Goal: Task Accomplishment & Management: Contribute content

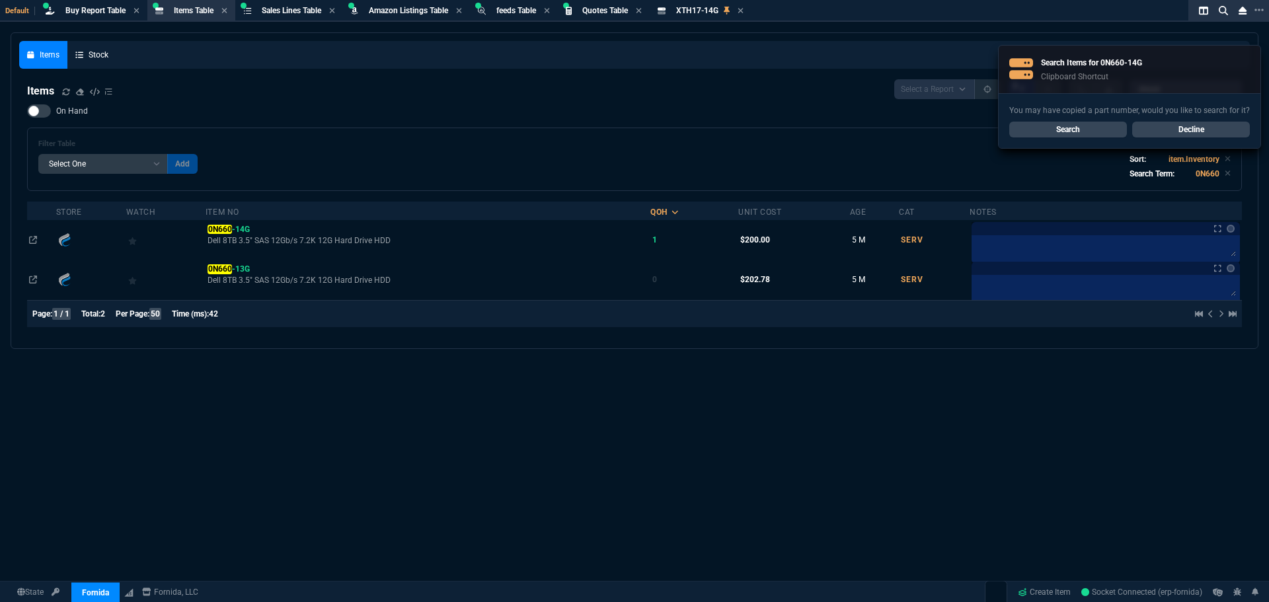
select select "8: NEPT"
select select
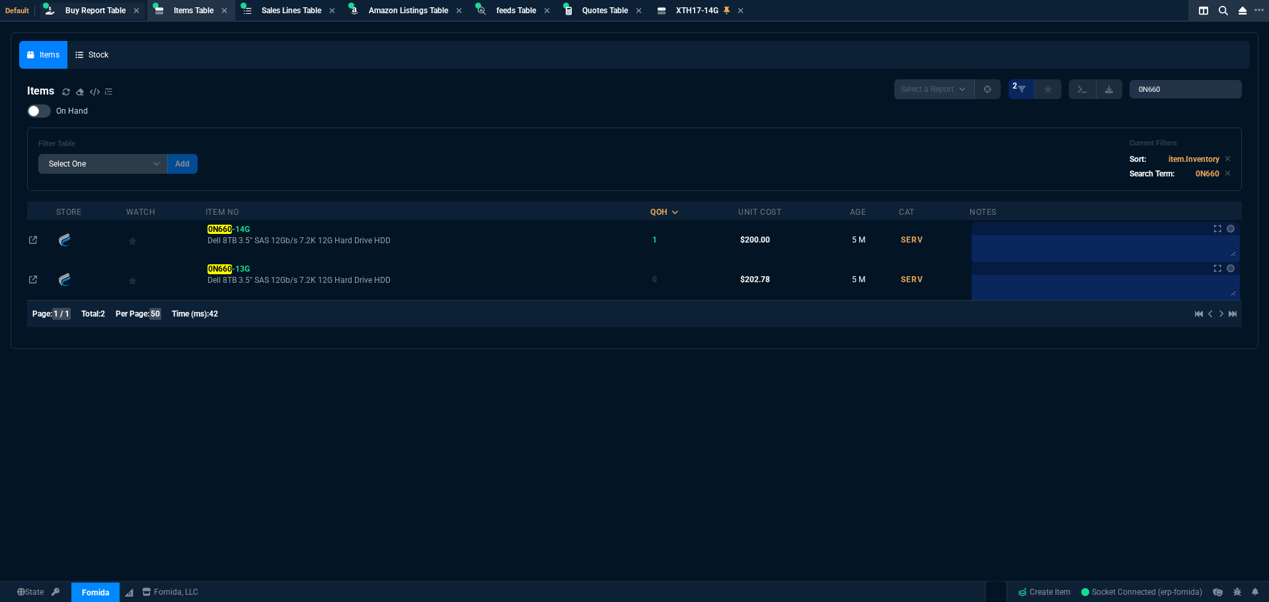
drag, startPoint x: 92, startPoint y: 19, endPoint x: 98, endPoint y: 13, distance: 8.4
click at [92, 19] on section "Buy Report Table Buy Report" at bounding box center [93, 11] width 110 height 22
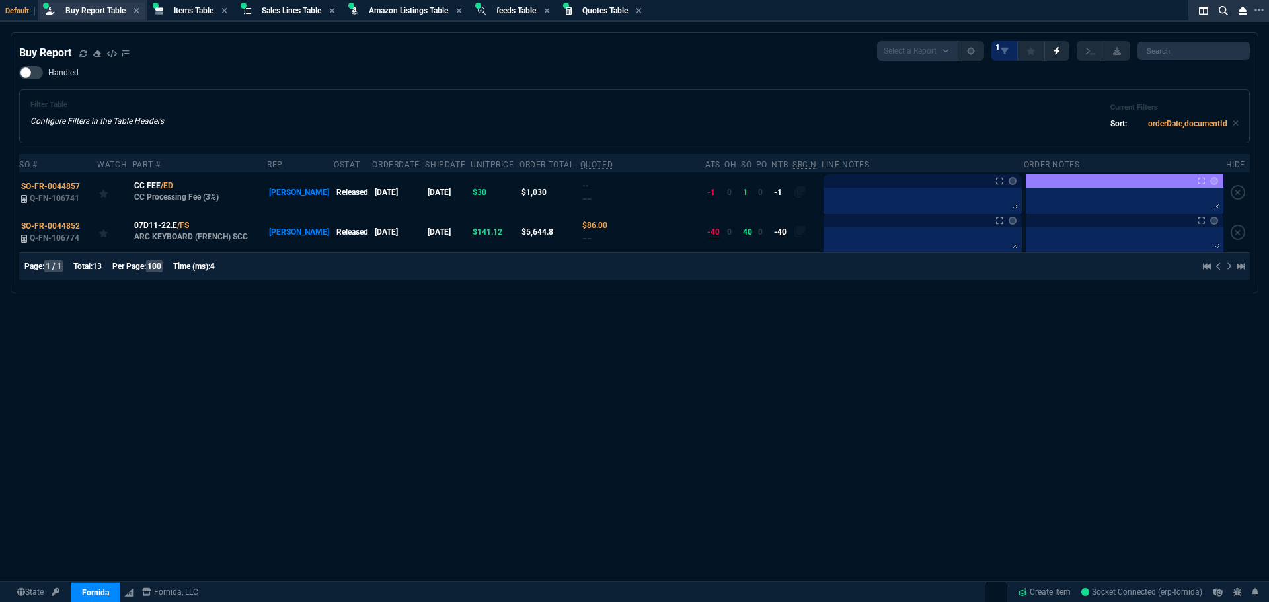
click at [106, 14] on span "Buy Report Table" at bounding box center [95, 10] width 60 height 9
click at [576, 70] on div "Handled Filter Table Configure Filters in the Table Headers Current Filters Sor…" at bounding box center [634, 104] width 1231 height 77
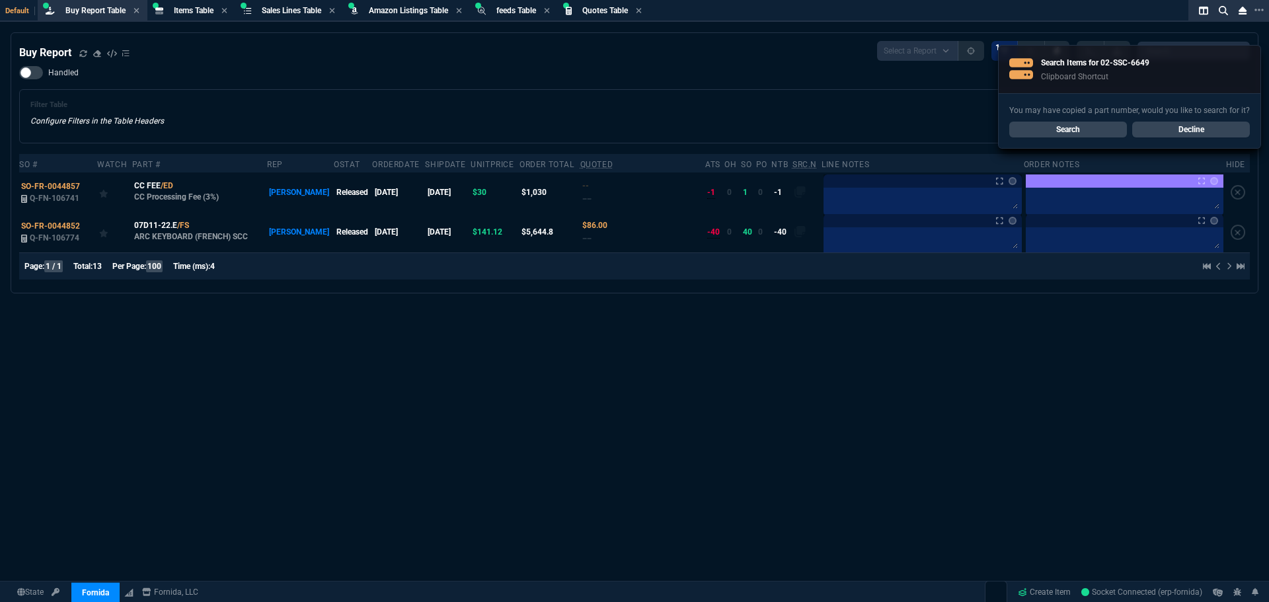
click at [1047, 126] on link "Search" at bounding box center [1068, 130] width 118 height 16
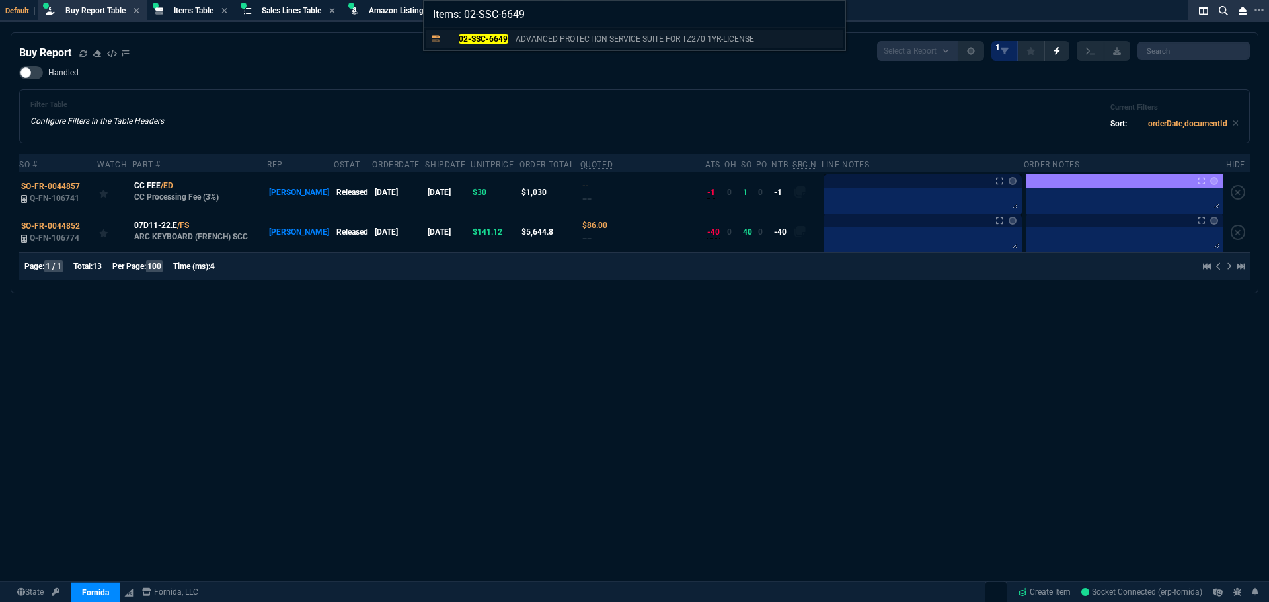
click at [474, 44] on p "02-SSC-6649" at bounding box center [476, 39] width 63 height 12
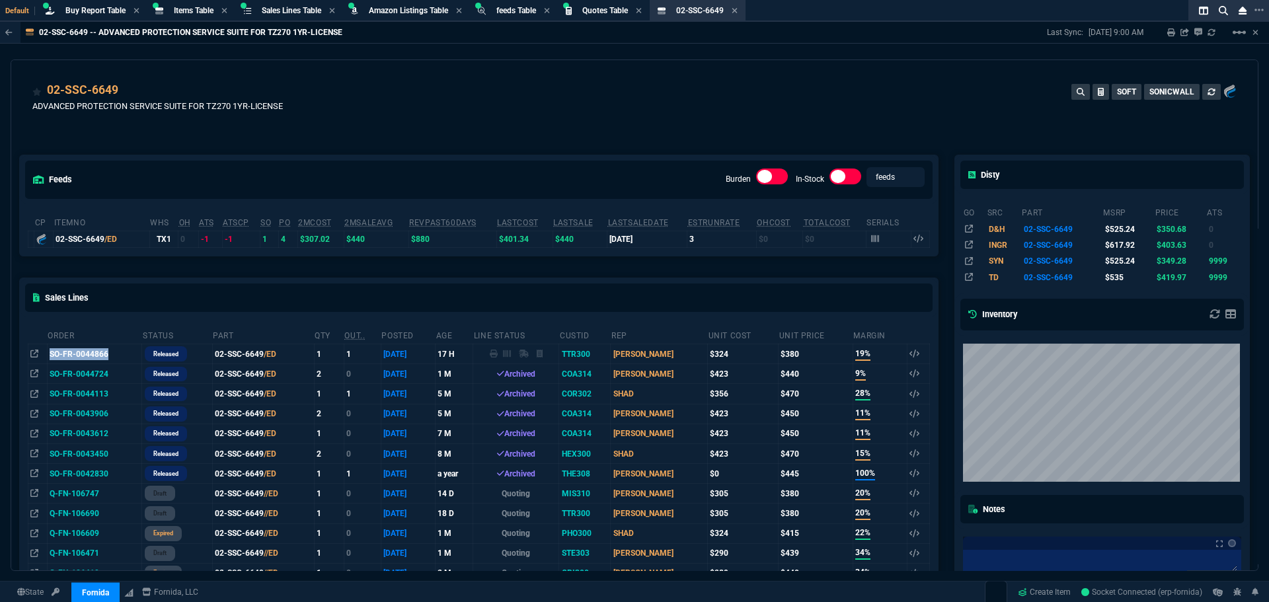
drag, startPoint x: 110, startPoint y: 356, endPoint x: 52, endPoint y: 352, distance: 58.2
click at [52, 352] on td "SO-FR-0044866" at bounding box center [94, 354] width 95 height 20
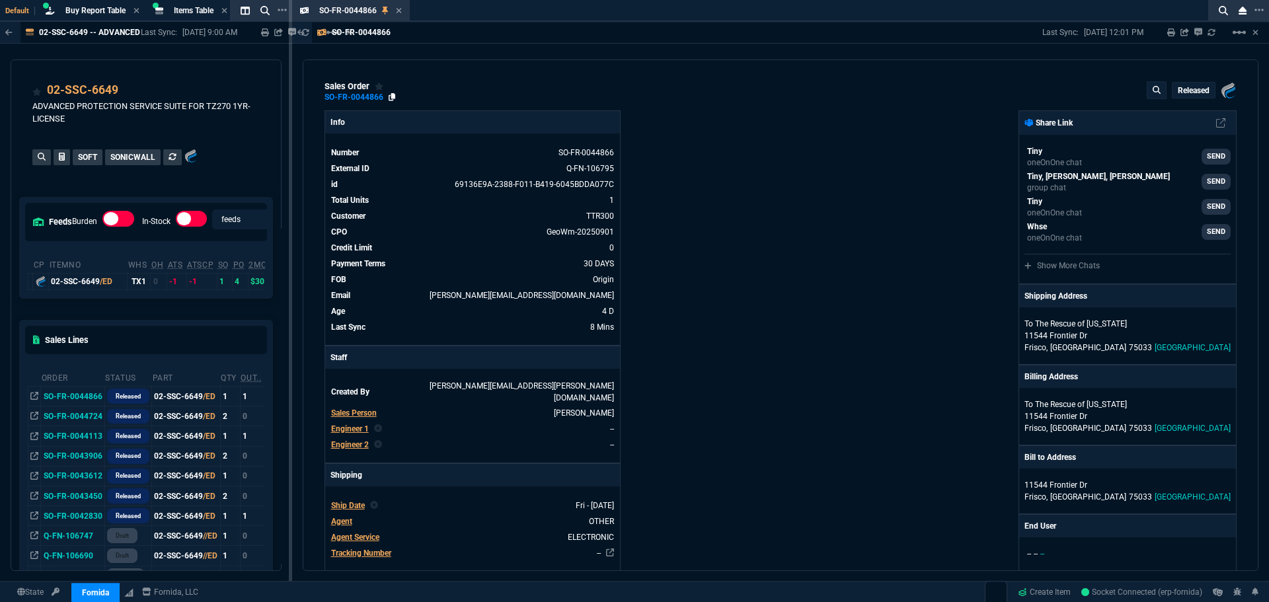
click at [389, 98] on icon at bounding box center [392, 97] width 7 height 8
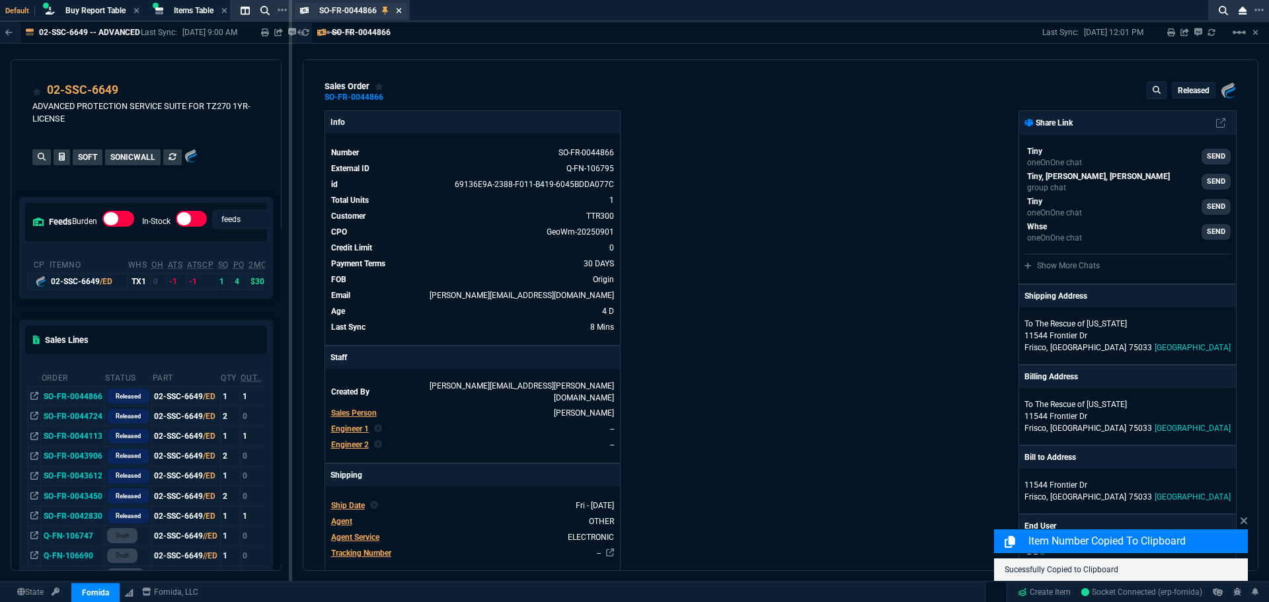
click at [398, 9] on icon at bounding box center [399, 11] width 6 height 8
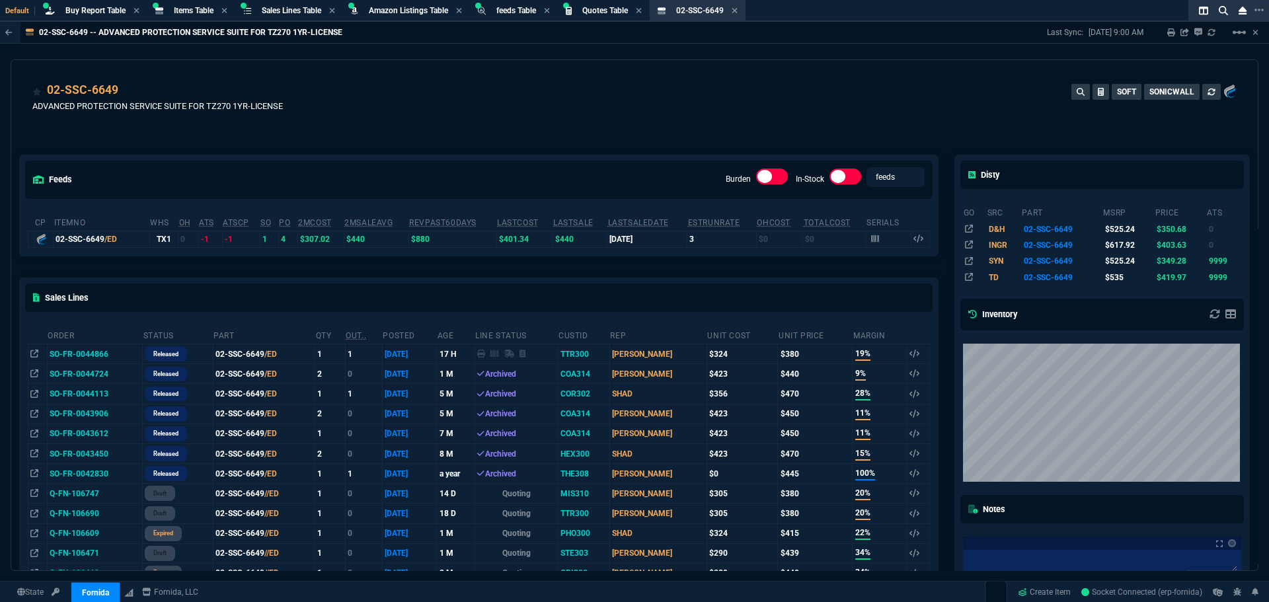
drag, startPoint x: 390, startPoint y: 111, endPoint x: 443, endPoint y: 102, distance: 54.3
click at [390, 111] on div "02-SSC-6649 ADVANCED PROTECTION SERVICE SUITE FOR TZ270 1YR-LICENSE SOFT SONICW…" at bounding box center [634, 104] width 1204 height 47
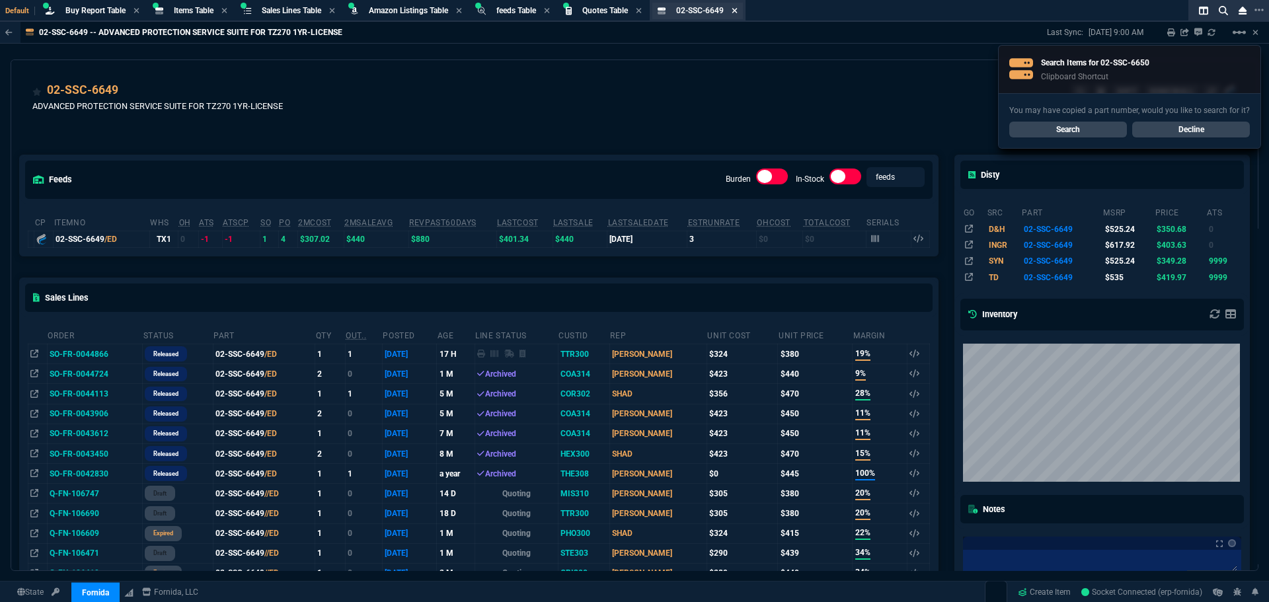
click at [737, 11] on icon at bounding box center [734, 10] width 5 height 5
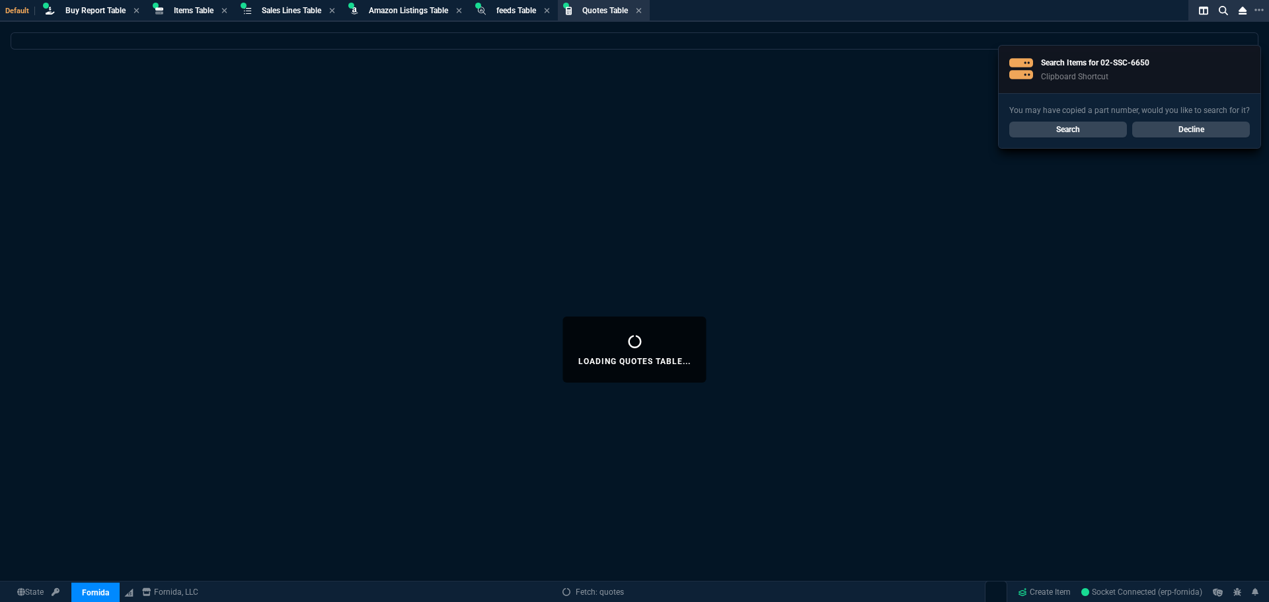
select select
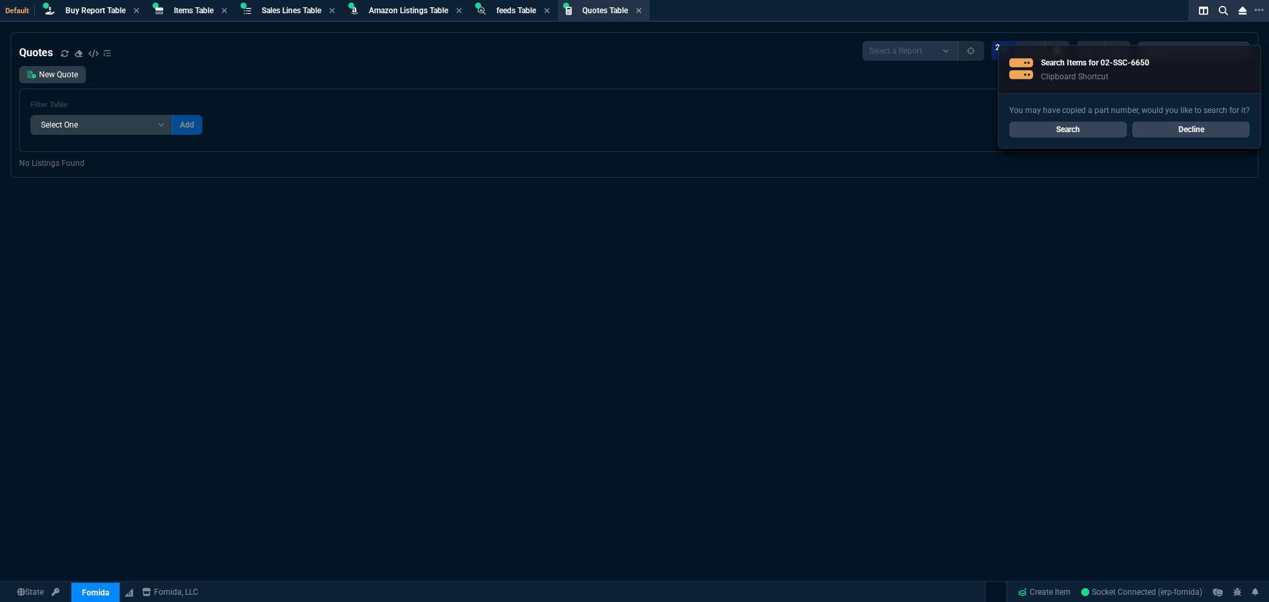
click at [1092, 133] on link "Search" at bounding box center [1068, 130] width 118 height 16
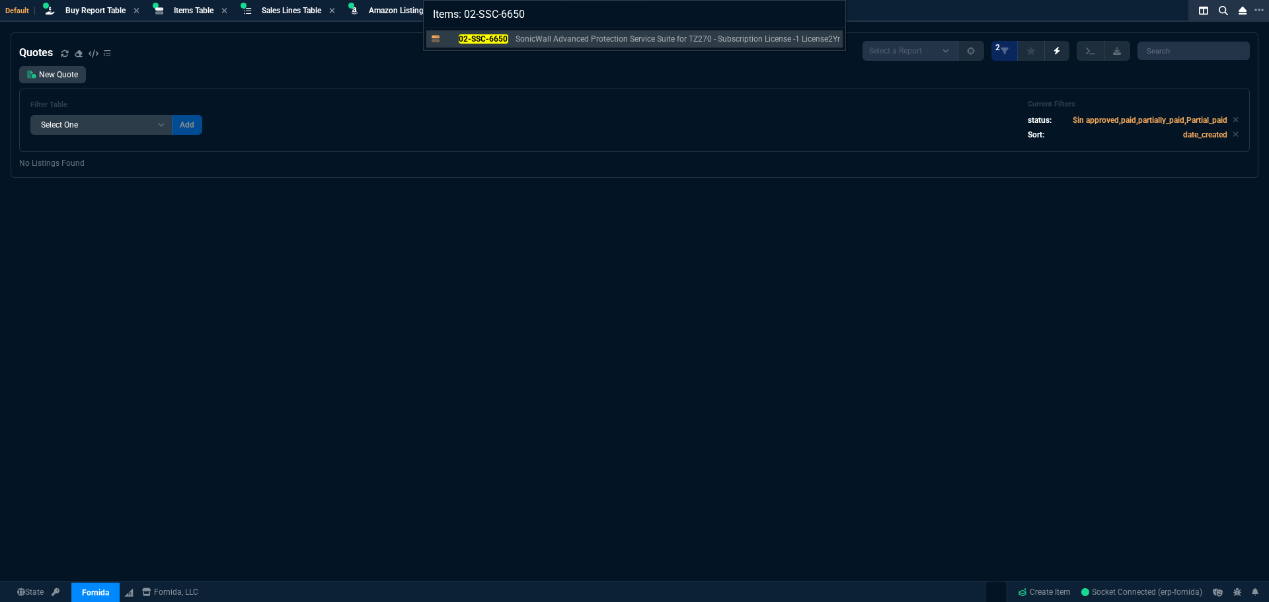
click at [483, 29] on div "02-SSC-6650 SonicWall Advanced Protection Service Suite for TZ270 - Subscriptio…" at bounding box center [635, 39] width 422 height 22
click at [492, 38] on mark "02-SSC-6650" at bounding box center [484, 38] width 50 height 9
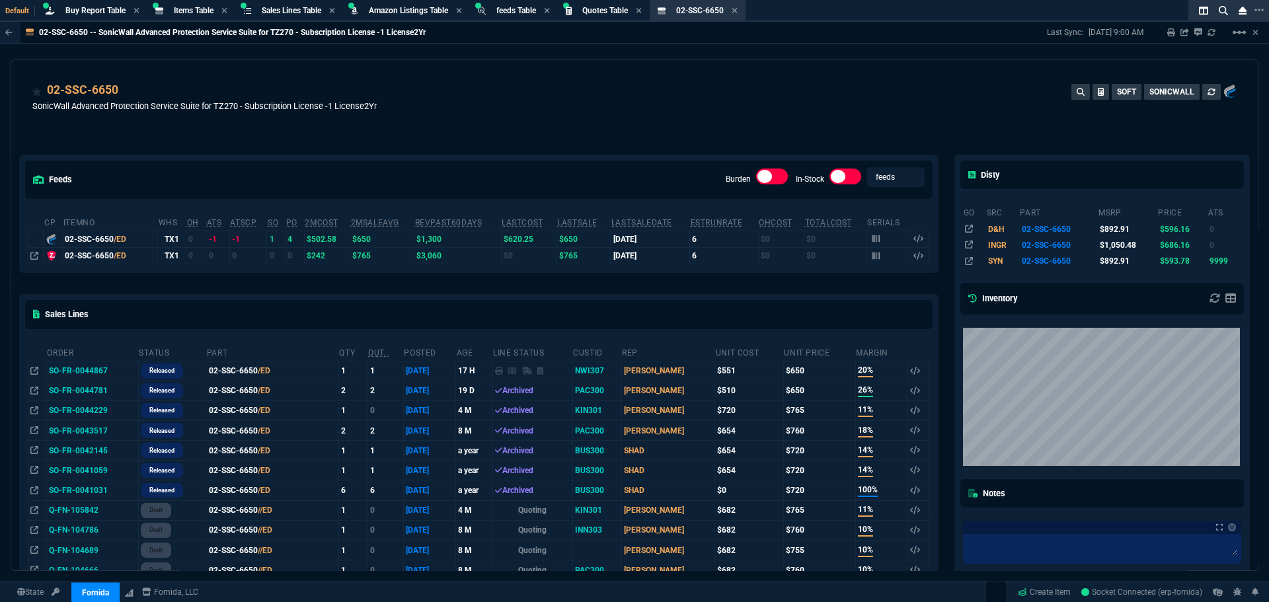
click at [100, 372] on td "SO-FR-0044867" at bounding box center [92, 371] width 92 height 20
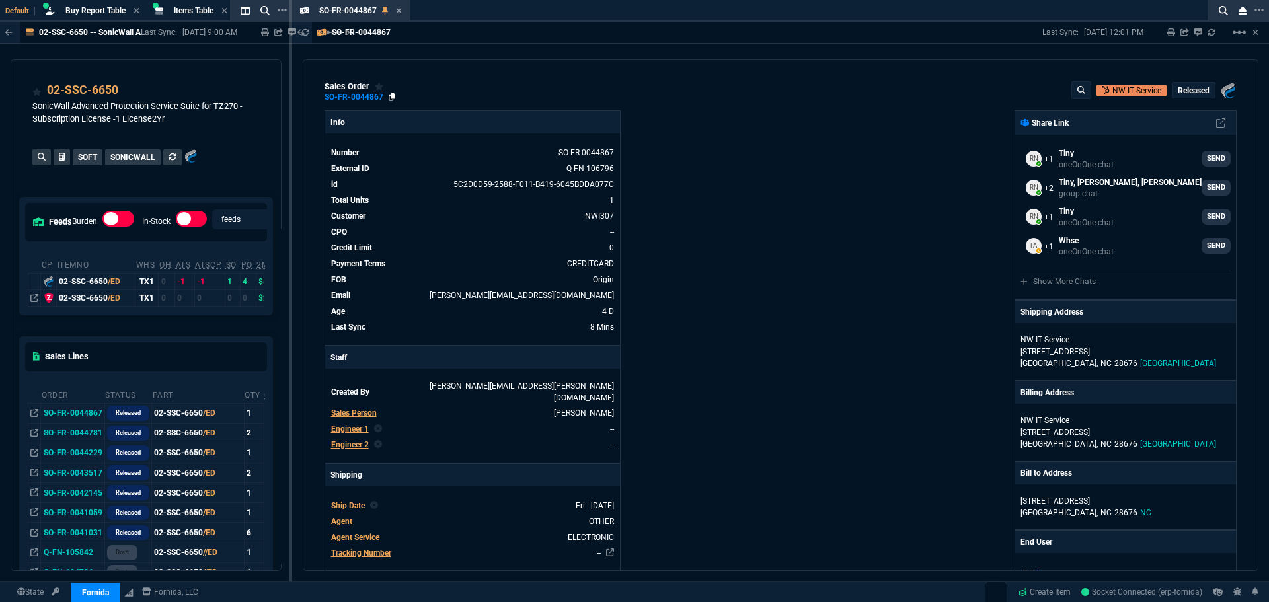
click at [389, 98] on icon at bounding box center [392, 97] width 7 height 8
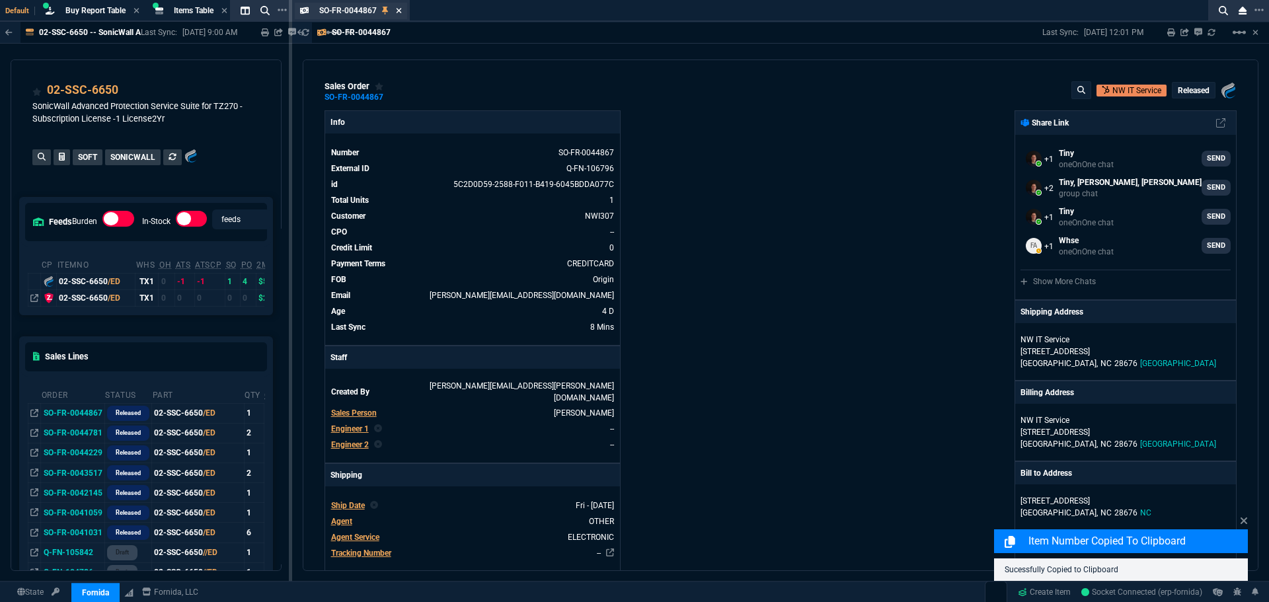
click at [399, 11] on icon at bounding box center [399, 10] width 5 height 5
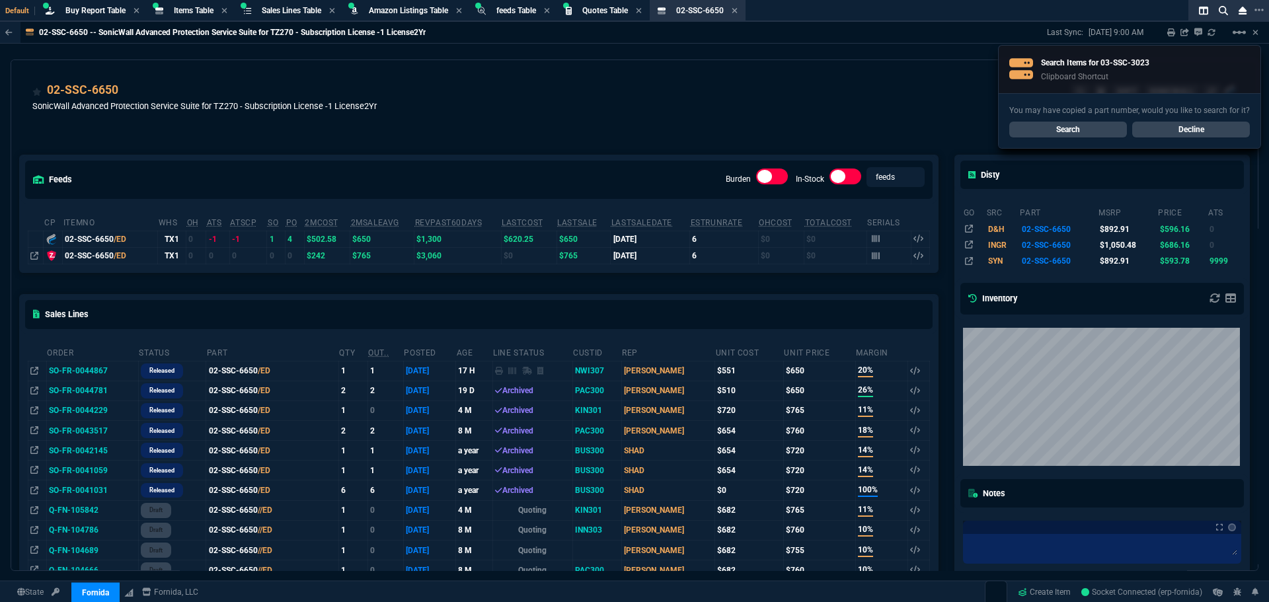
click at [580, 92] on div "02-SSC-6650 SonicWall Advanced Protection Service Suite for TZ270 - Subscriptio…" at bounding box center [634, 104] width 1204 height 47
click at [1038, 129] on link "Search" at bounding box center [1068, 130] width 118 height 16
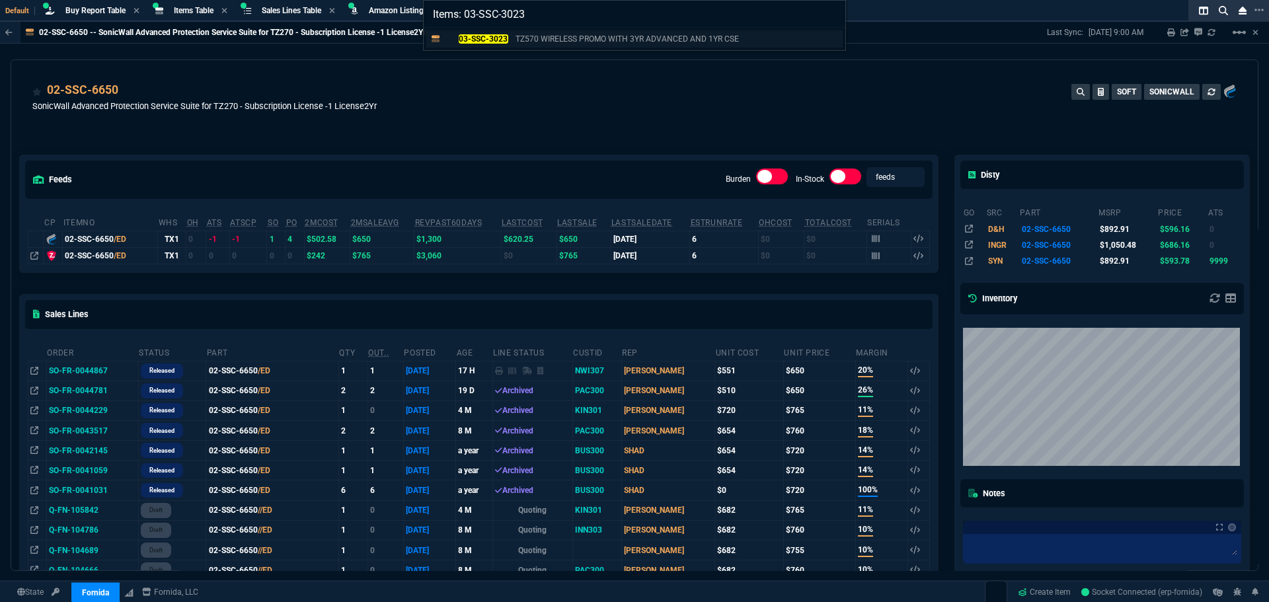
click at [471, 30] on link "03-SSC-3023 TZ570 WIRELESS PROMO WITH 3YR ADVANCED AND 1YR CSE" at bounding box center [634, 38] width 416 height 17
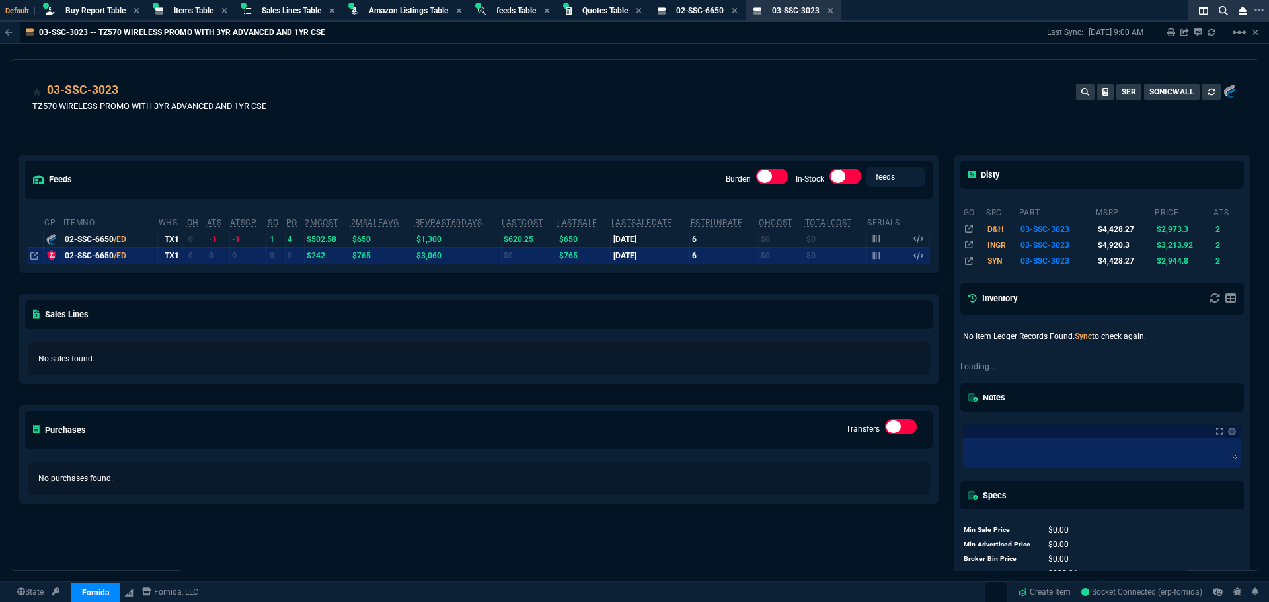
click at [473, 34] on div "03-SSC-3023 -- TZ570 WIRELESS PROMO WITH 3YR ADVANCED AND 1YR CSE Last Sync: 9/…" at bounding box center [634, 33] width 1269 height 22
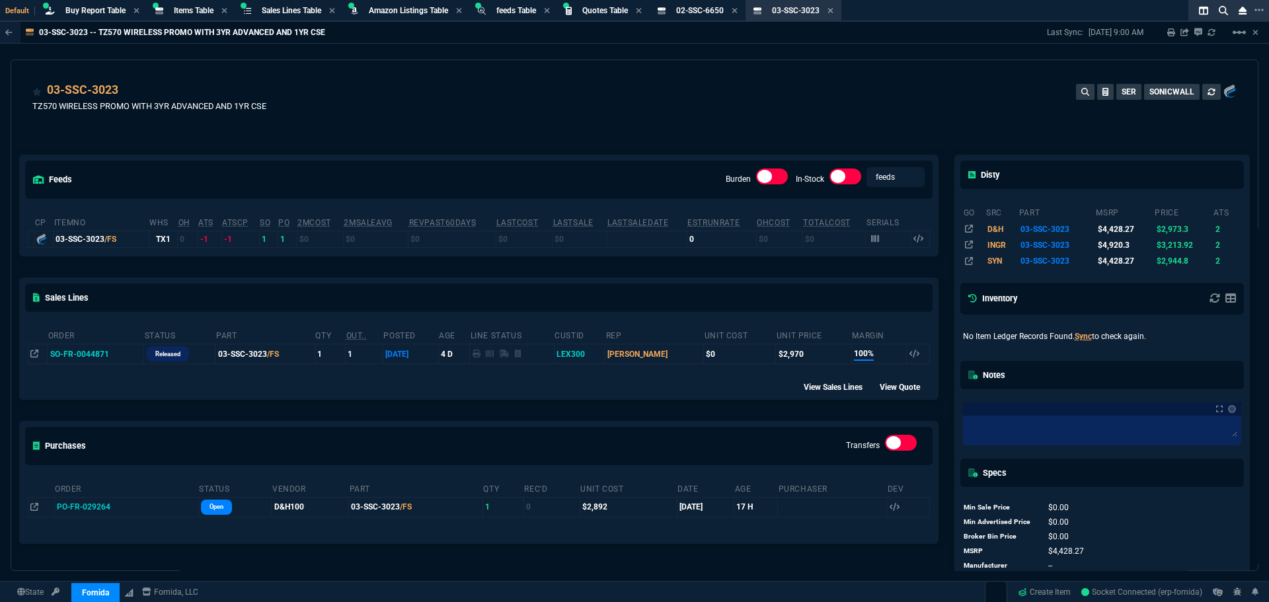
click at [91, 357] on td "SO-FR-0044871" at bounding box center [96, 354] width 96 height 20
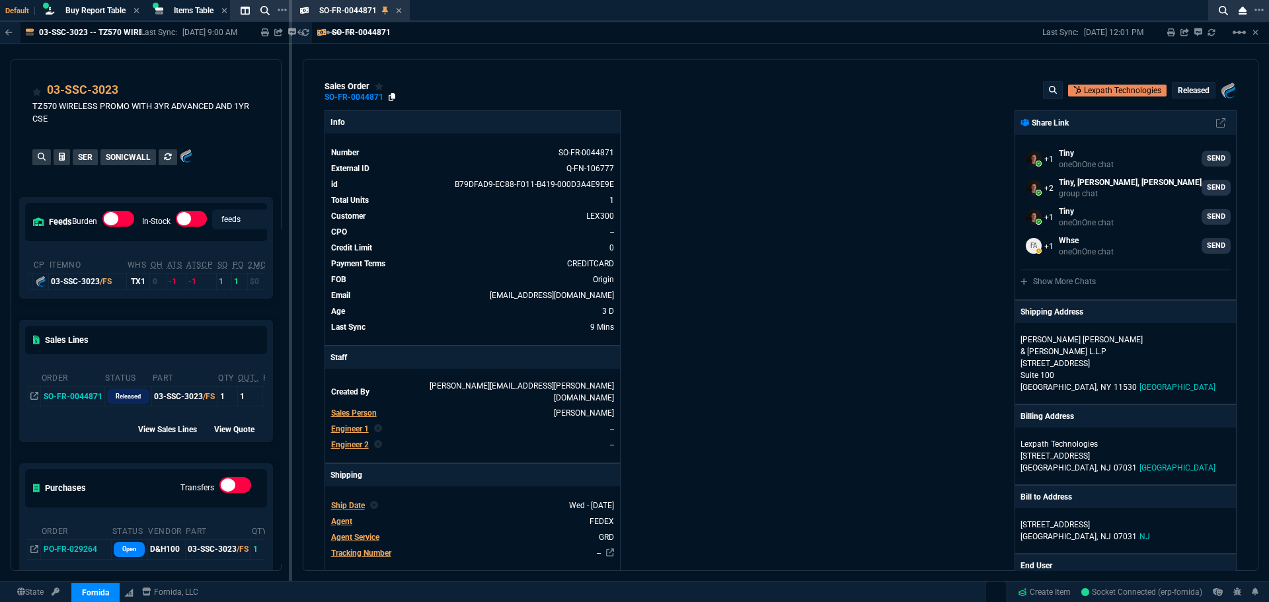
click at [391, 97] on icon at bounding box center [392, 97] width 7 height 8
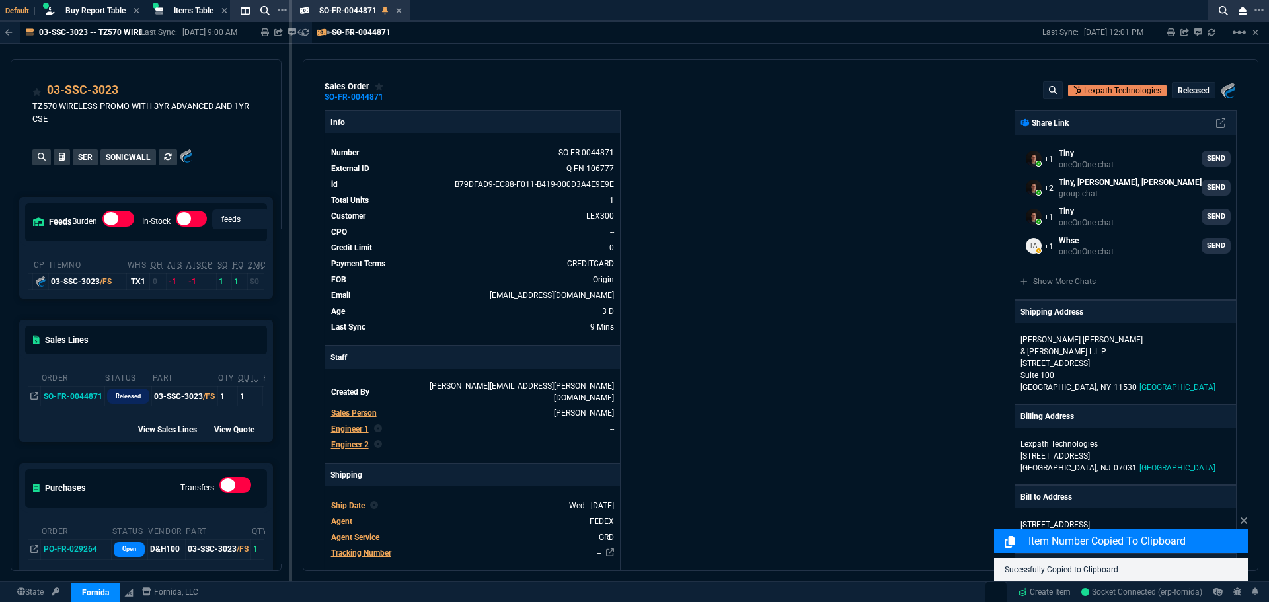
drag, startPoint x: 397, startPoint y: 11, endPoint x: 584, endPoint y: 59, distance: 192.5
click at [397, 11] on icon at bounding box center [399, 10] width 5 height 5
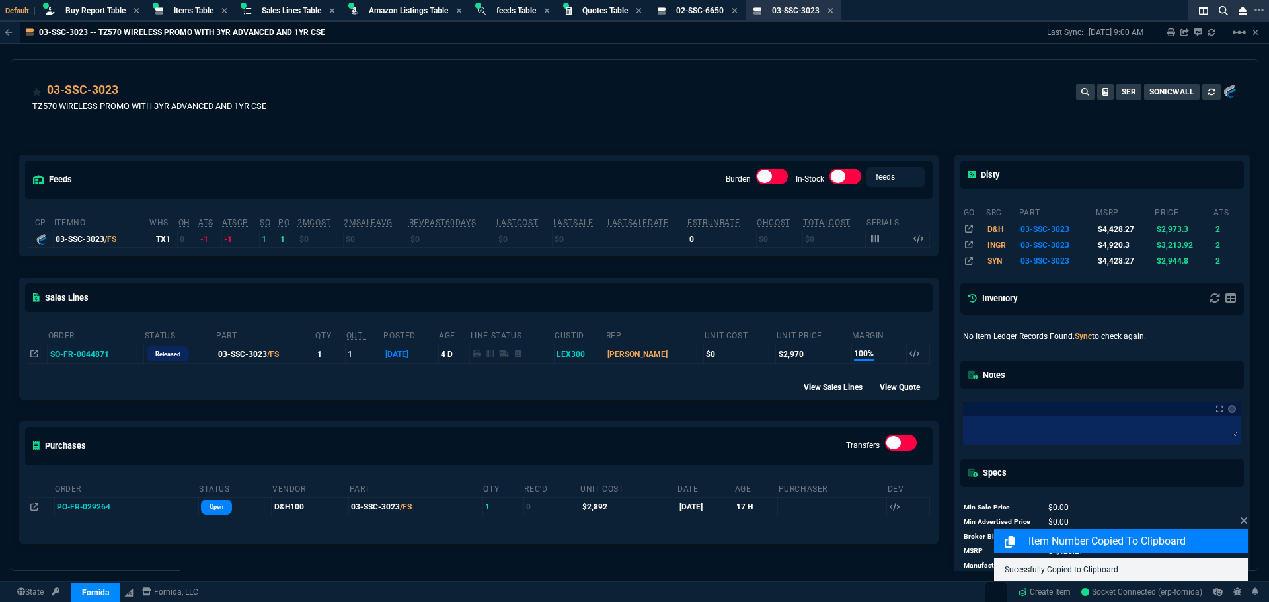
click at [463, 111] on div "03-SSC-3023 TZ570 WIRELESS PROMO WITH 3YR ADVANCED AND 1YR CSE SER SONICWALL" at bounding box center [634, 104] width 1204 height 47
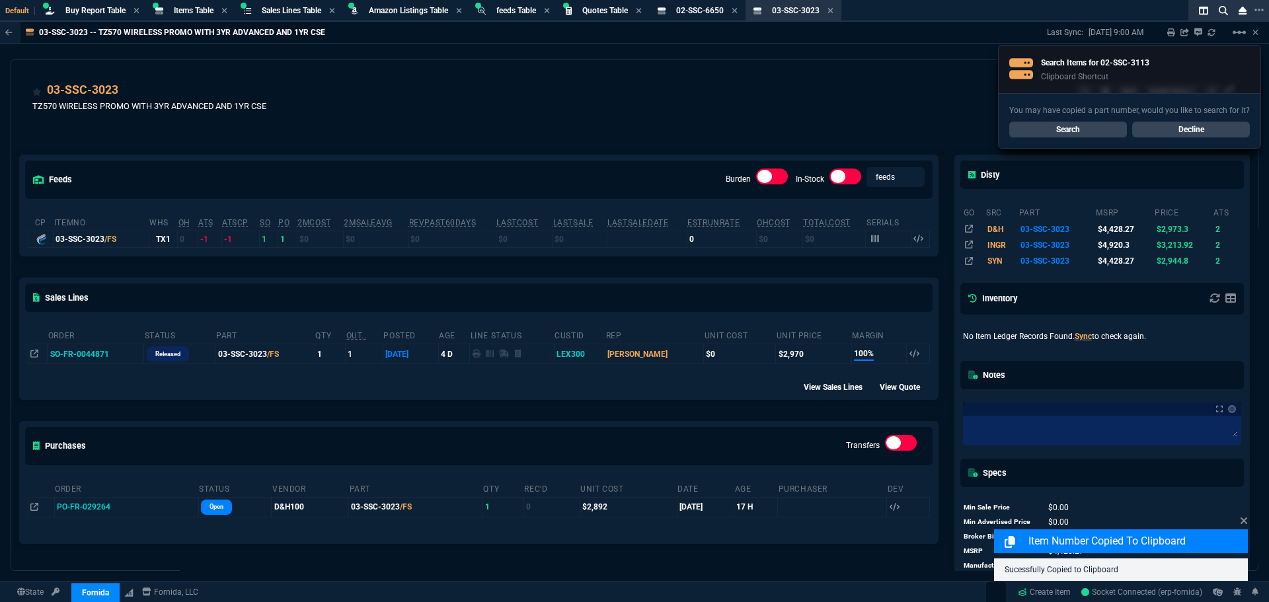
click at [1056, 127] on link "Search" at bounding box center [1068, 130] width 118 height 16
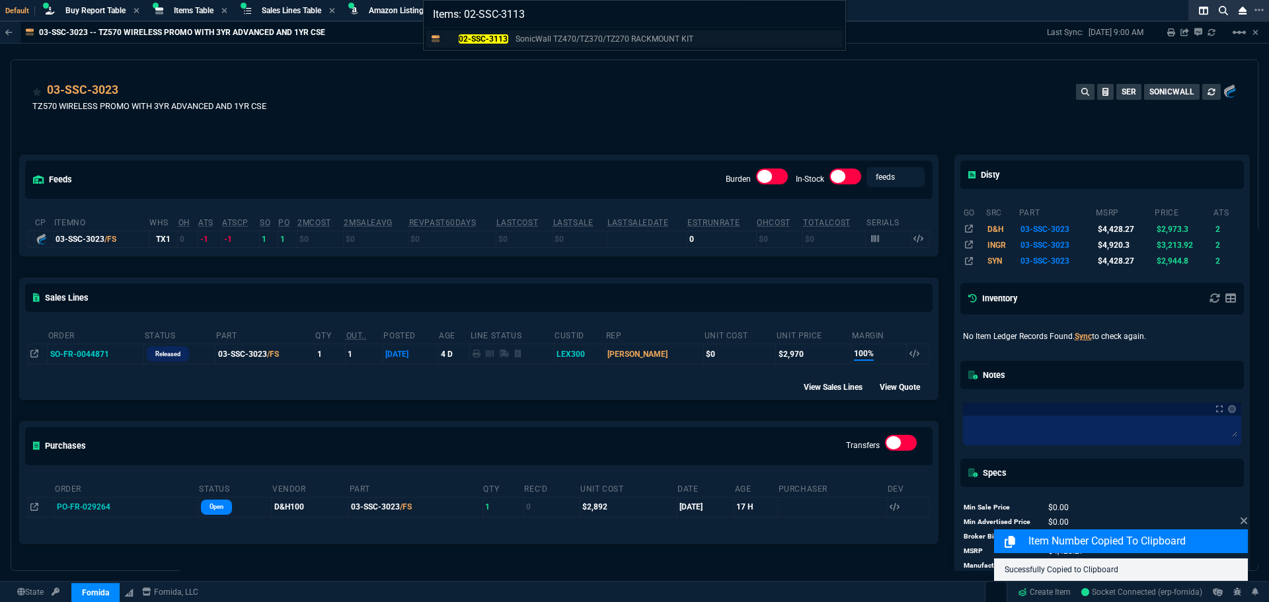
click at [492, 40] on mark "02-SSC-3113" at bounding box center [484, 38] width 50 height 9
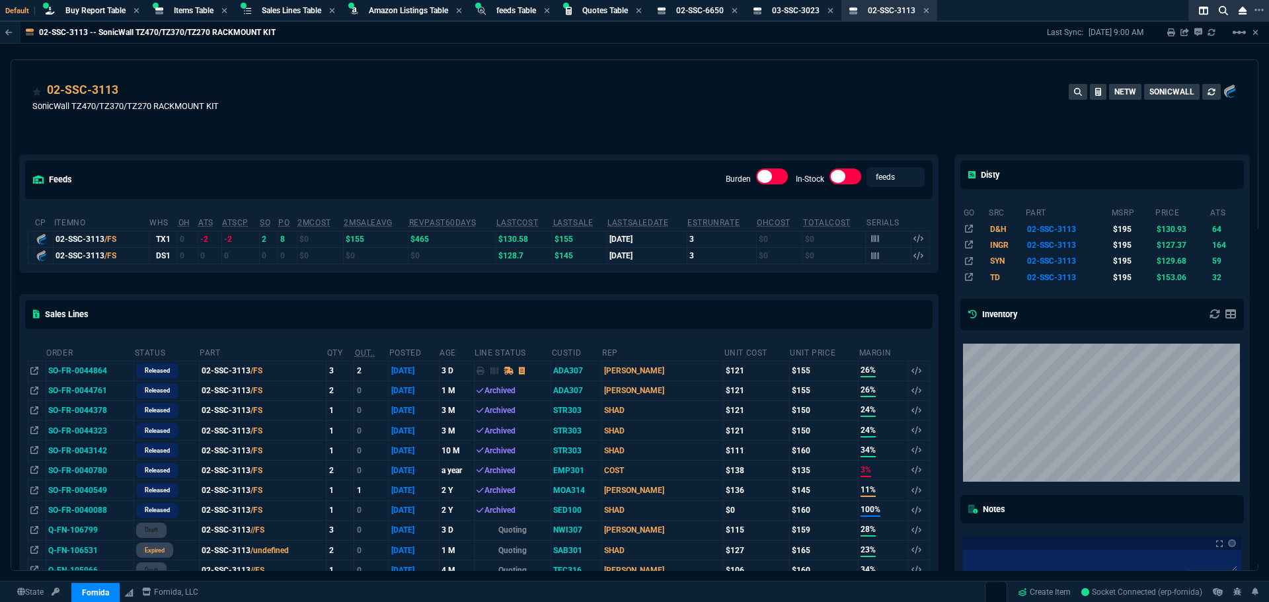
drag, startPoint x: 81, startPoint y: 370, endPoint x: 244, endPoint y: 260, distance: 196.7
click at [81, 370] on td "SO-FR-0044864" at bounding box center [90, 371] width 88 height 20
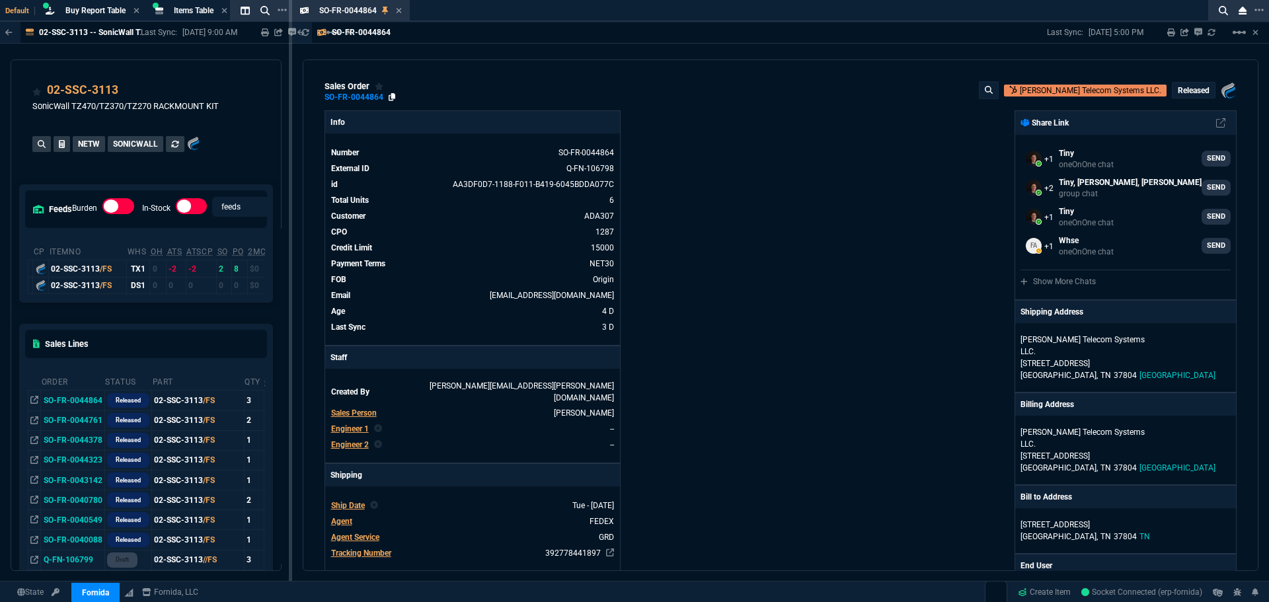
click at [390, 97] on icon at bounding box center [392, 97] width 7 height 8
click at [630, 176] on div "Info Number SO-FR-0044864 External ID Q-FN-106798 id AA3DF0D7-1188-F011-B419-60…" at bounding box center [552, 554] width 456 height 889
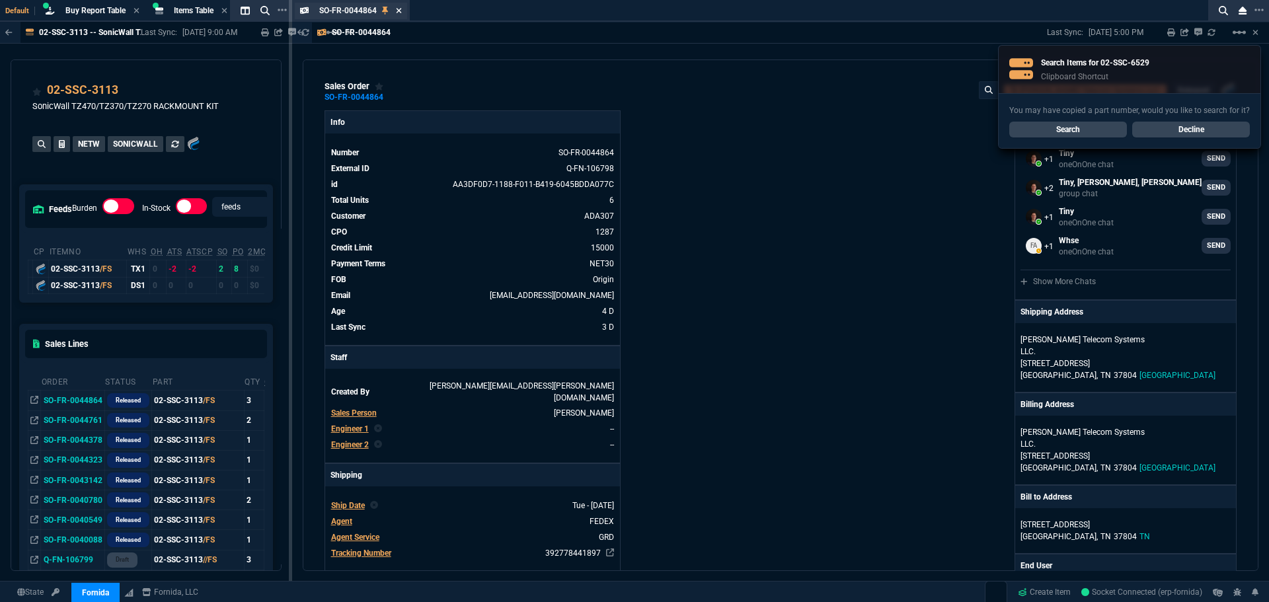
click at [397, 7] on icon at bounding box center [399, 11] width 6 height 8
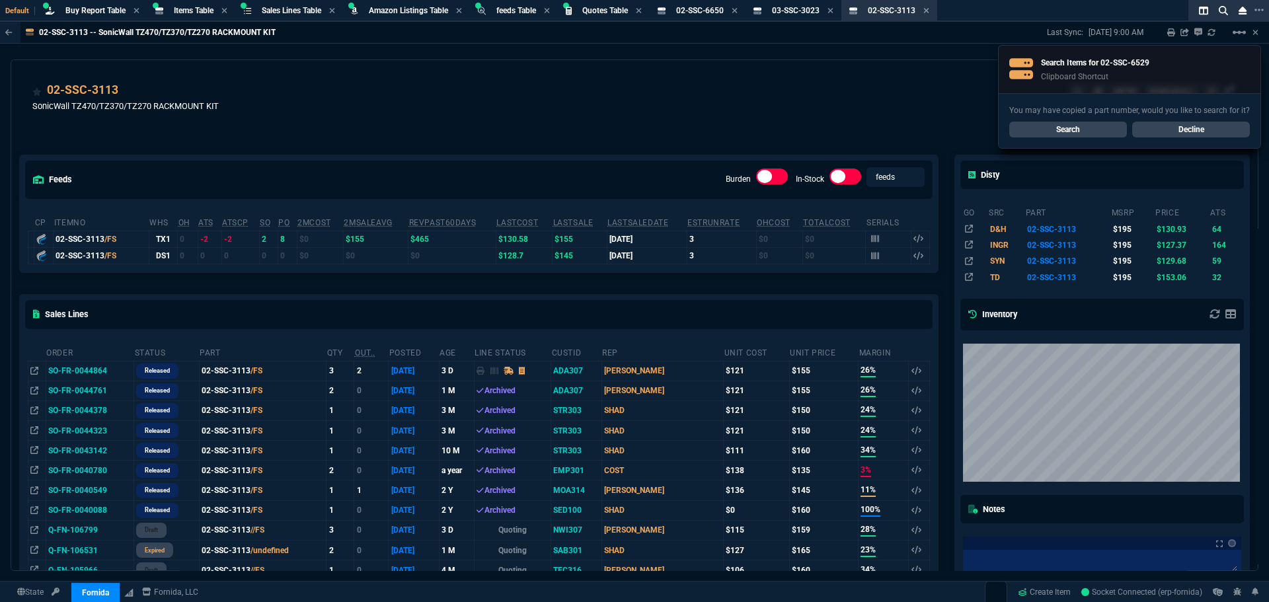
click at [1069, 129] on link "Search" at bounding box center [1068, 130] width 118 height 16
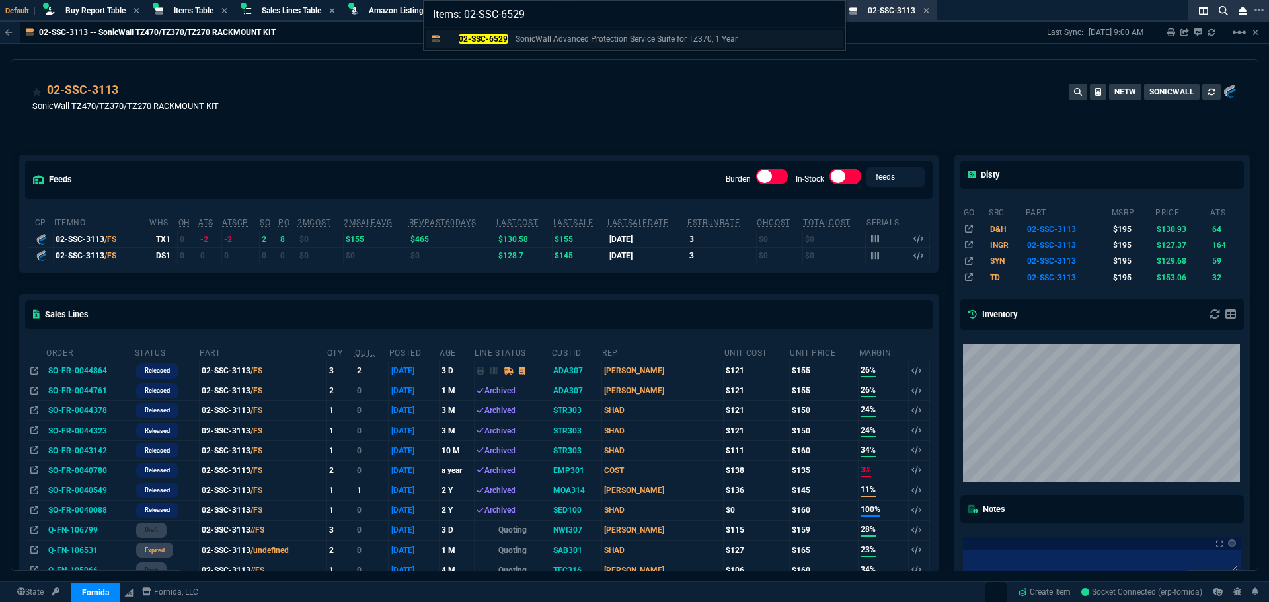
click at [475, 38] on mark "02-SSC-6529" at bounding box center [484, 38] width 50 height 9
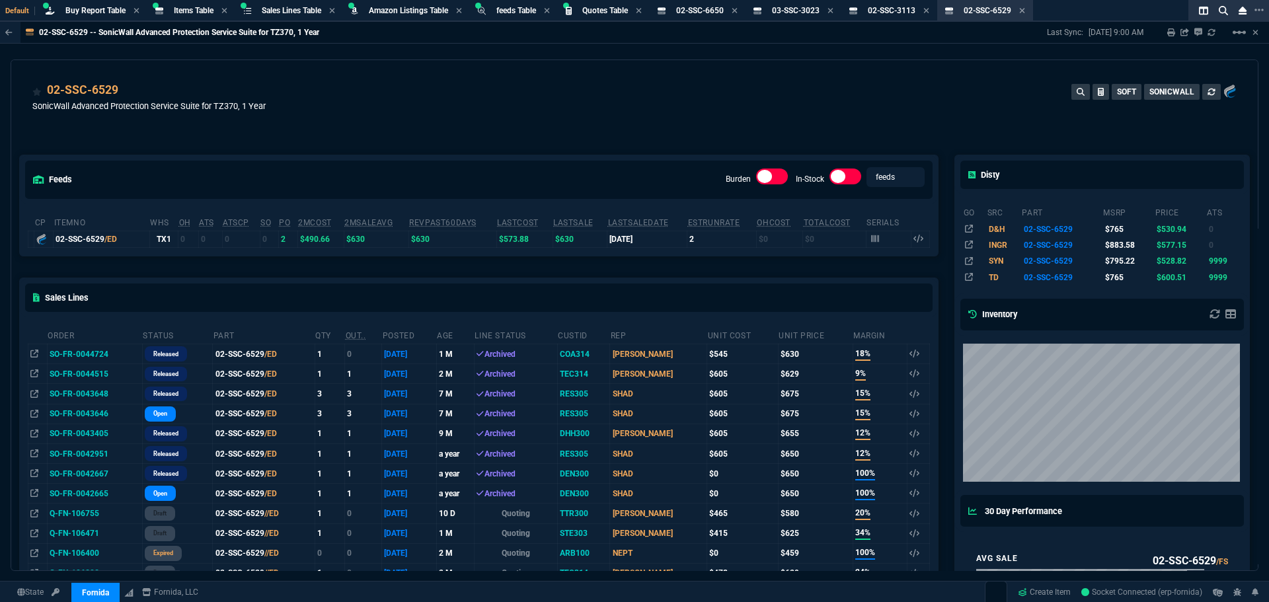
click at [504, 97] on div "02-SSC-6529 SonicWall Advanced Protection Service Suite for TZ370, 1 Year SOFT …" at bounding box center [634, 104] width 1204 height 47
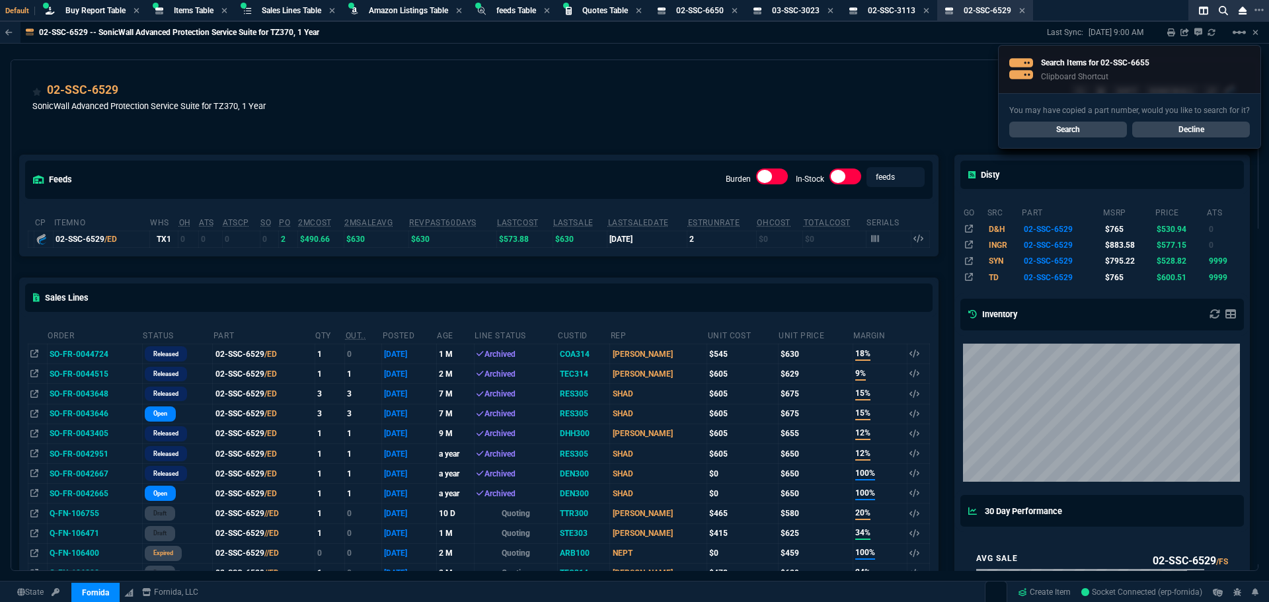
click at [1026, 129] on link "Search" at bounding box center [1068, 130] width 118 height 16
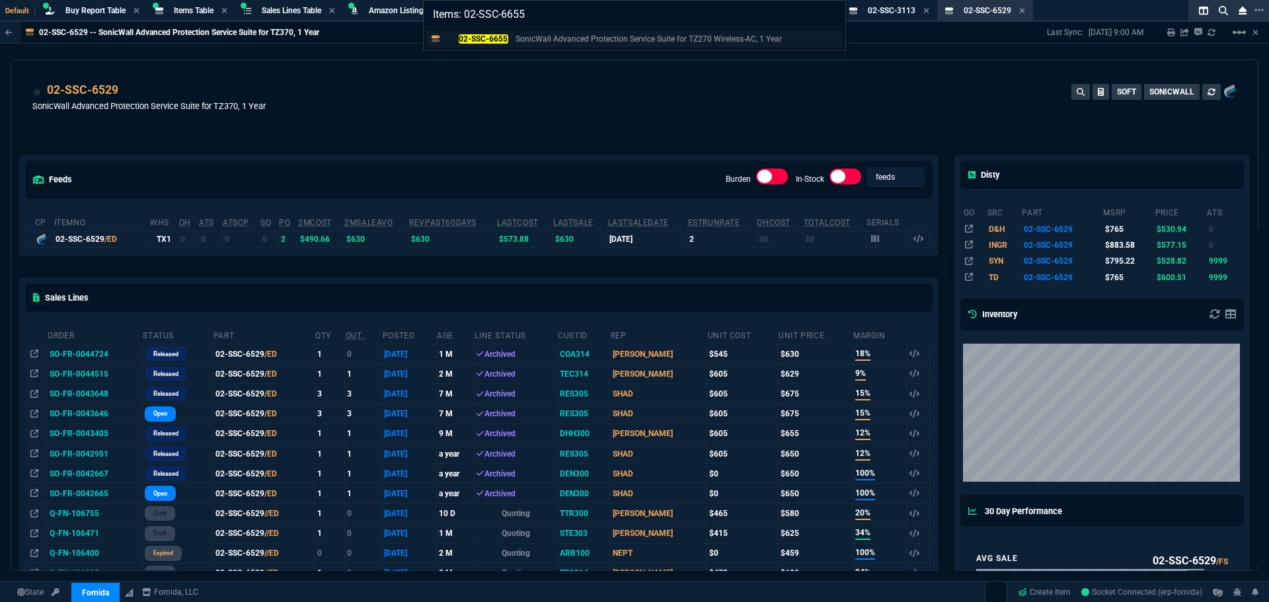
click at [473, 38] on mark "02-SSC-6655" at bounding box center [484, 38] width 50 height 9
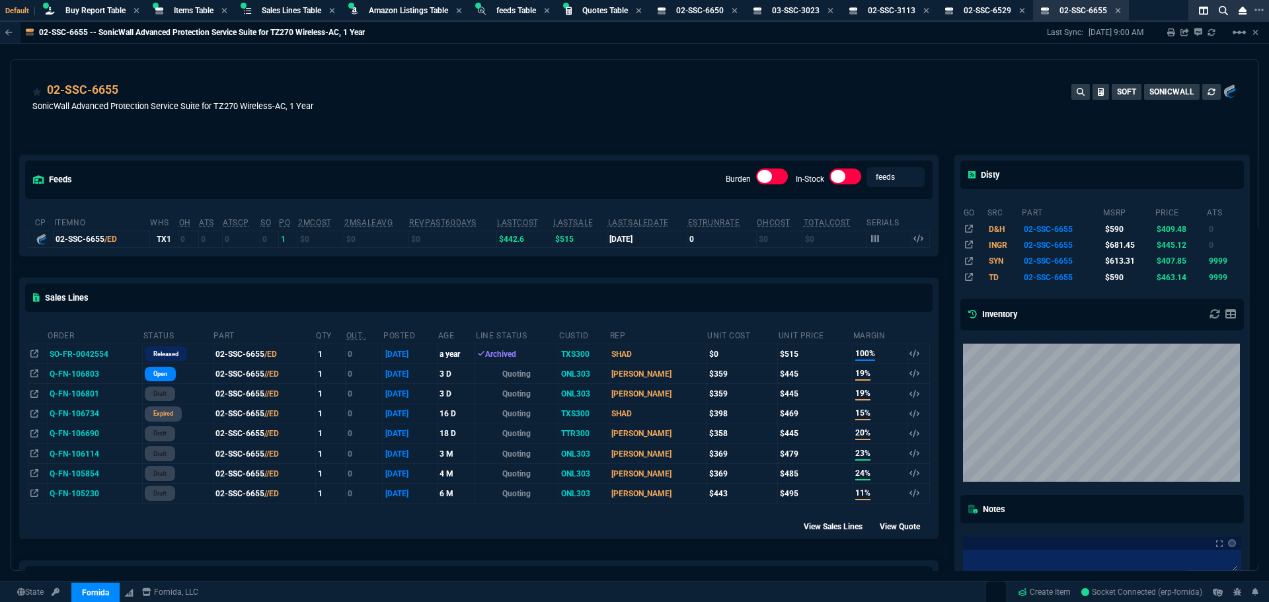
click at [812, 110] on div "02-SSC-6655 SonicWall Advanced Protection Service Suite for TZ270 Wireless-AC, …" at bounding box center [634, 104] width 1204 height 47
click at [754, 92] on div "02-SSC-6655 SonicWall Advanced Protection Service Suite for TZ270 Wireless-AC, …" at bounding box center [634, 104] width 1204 height 47
click at [282, 14] on span "Sales Lines Table" at bounding box center [291, 10] width 59 height 9
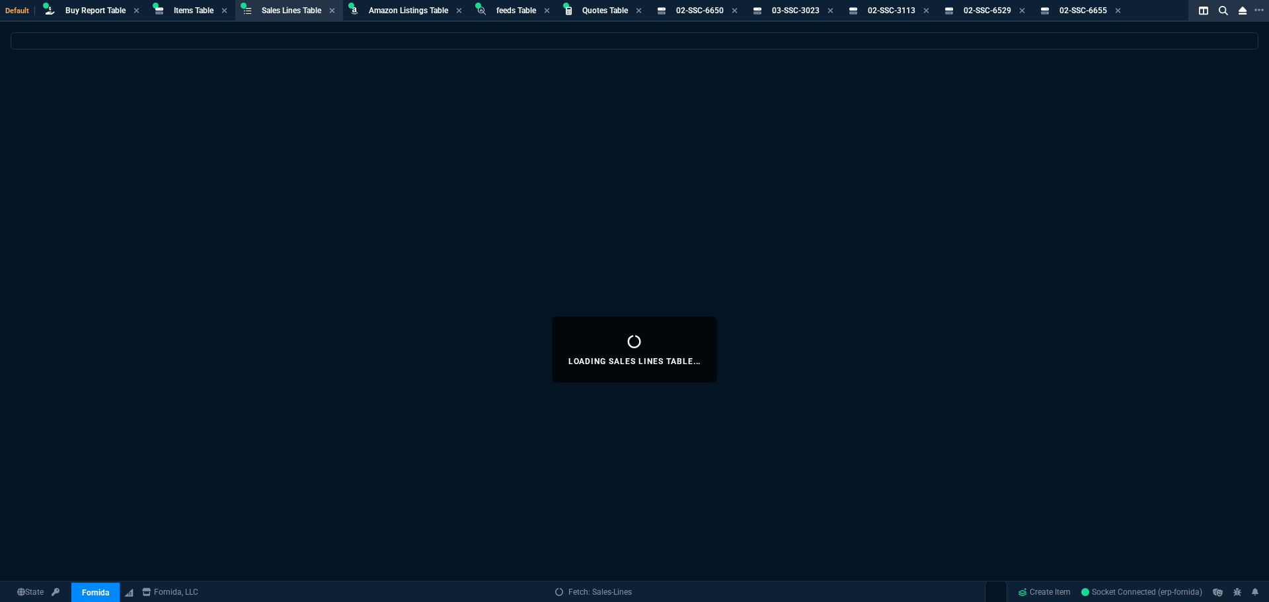
select select
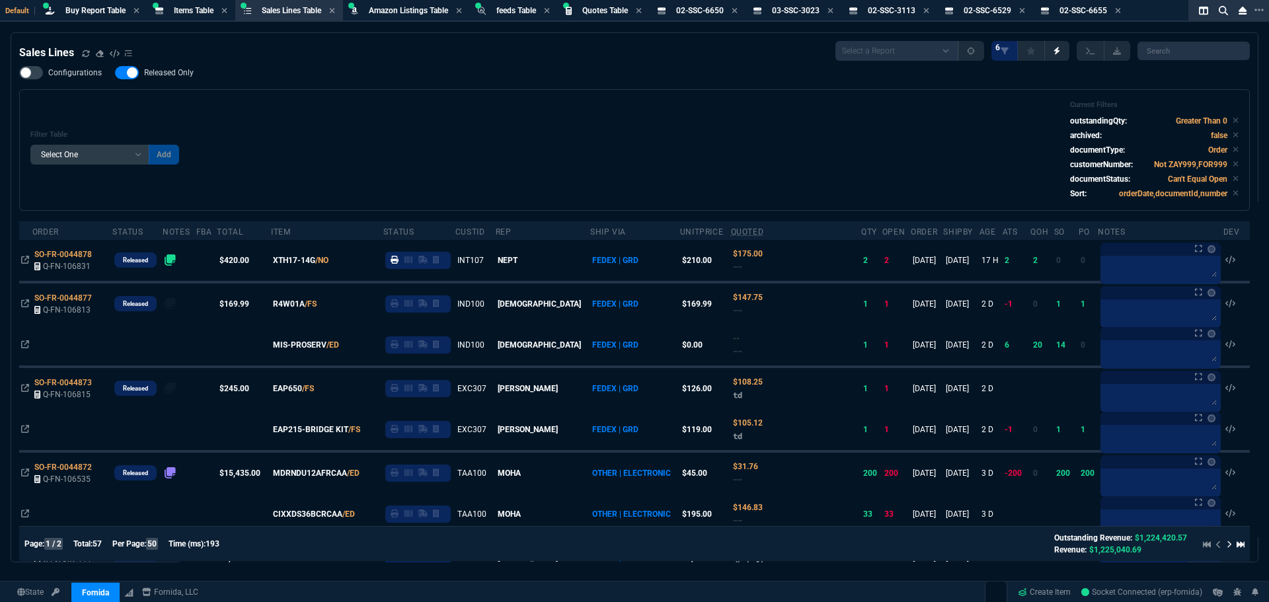
click at [356, 89] on div "Filter Table Select One Add Filter () Age () ATS () Cond (itemVariantCode) Cust…" at bounding box center [634, 150] width 1231 height 122
click at [343, 89] on div "Filter Table Select One Add Filter () Age () ATS () Cond (itemVariantCode) Cust…" at bounding box center [634, 150] width 1231 height 122
click at [1055, 597] on link "Create Item" at bounding box center [1043, 592] width 63 height 20
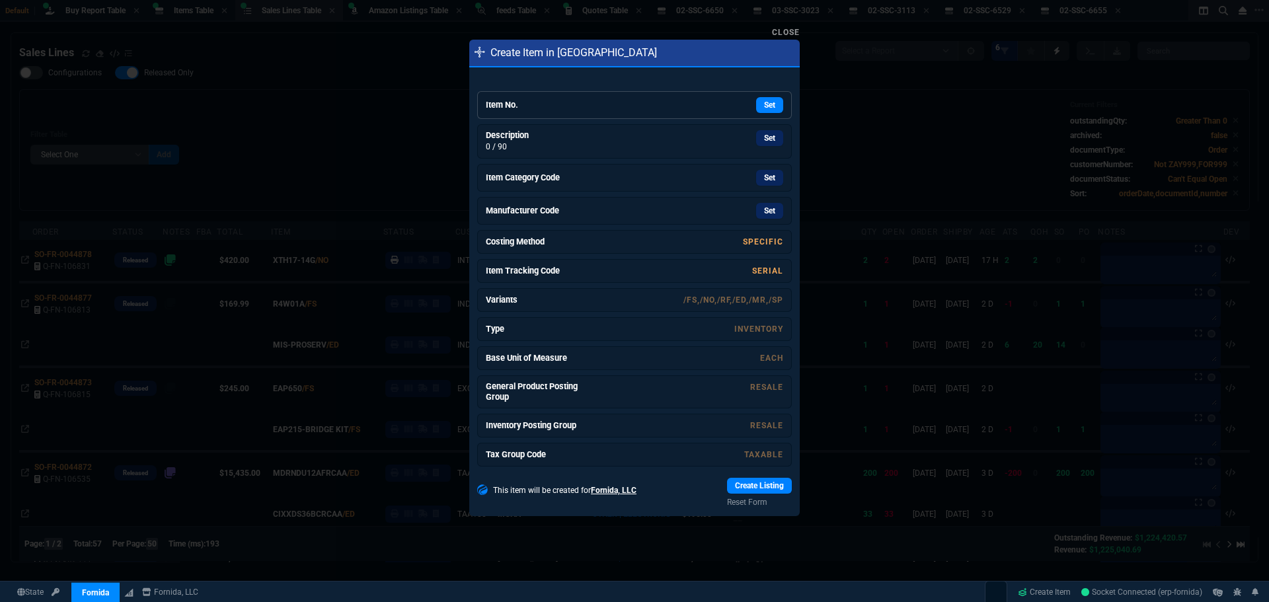
click at [531, 106] on h6 "Item No." at bounding box center [535, 105] width 99 height 11
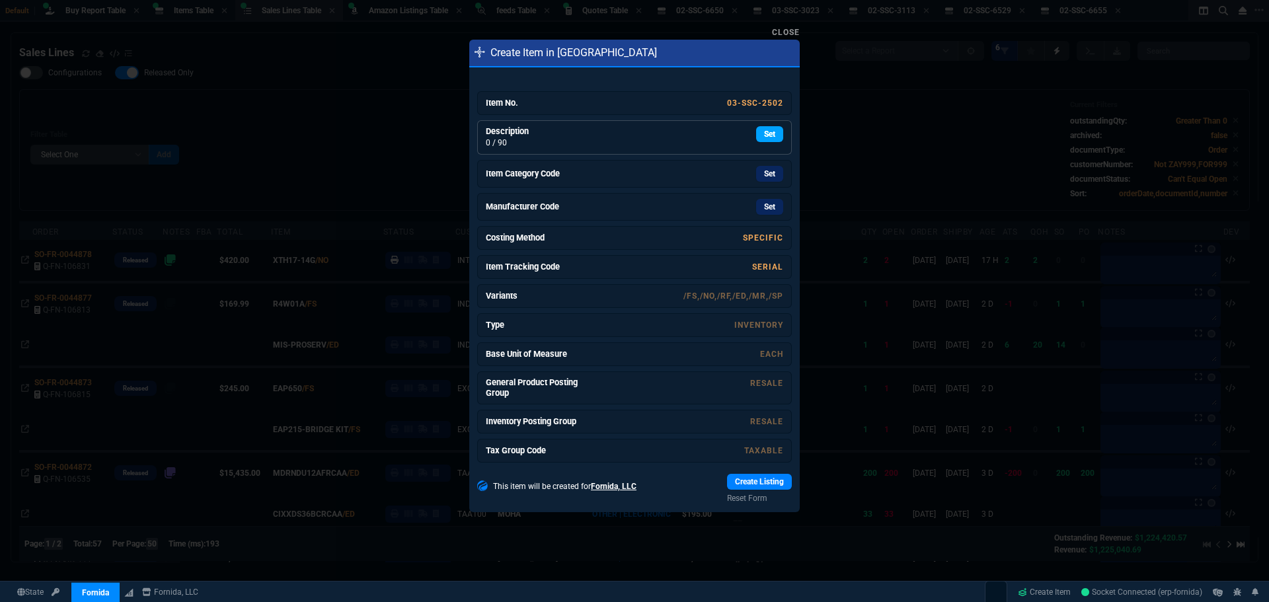
drag, startPoint x: 759, startPoint y: 134, endPoint x: 687, endPoint y: 79, distance: 90.0
click at [759, 134] on link "Set" at bounding box center [769, 134] width 27 height 16
click at [759, 176] on link "Set" at bounding box center [769, 175] width 27 height 16
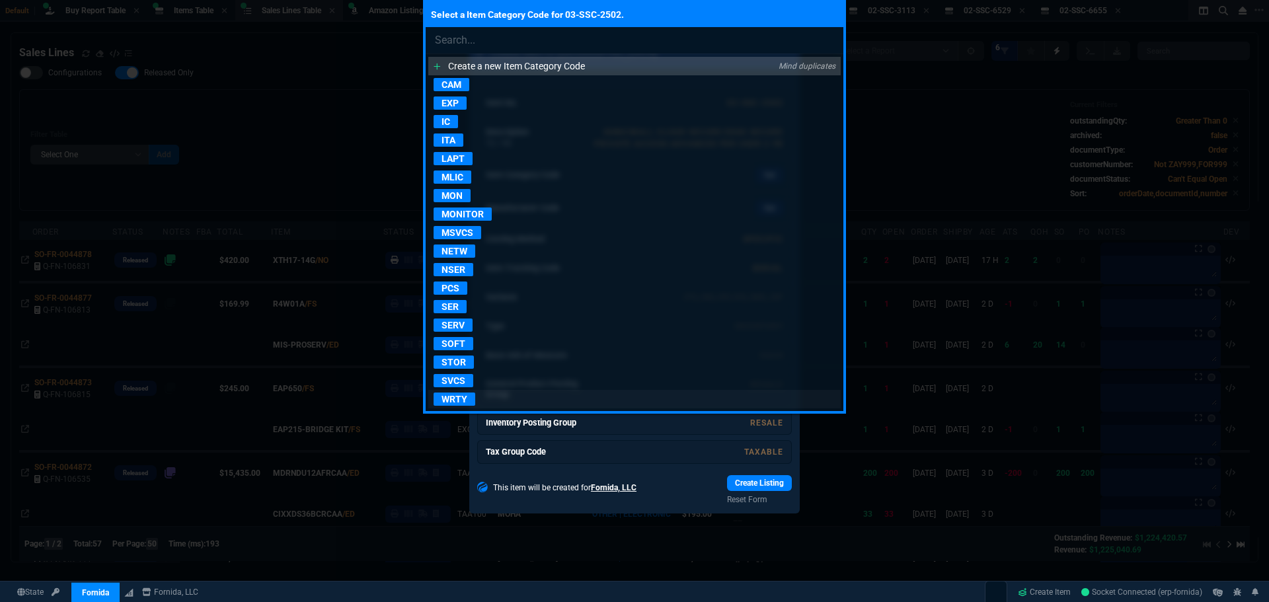
click at [454, 397] on p "WRTY" at bounding box center [455, 399] width 42 height 13
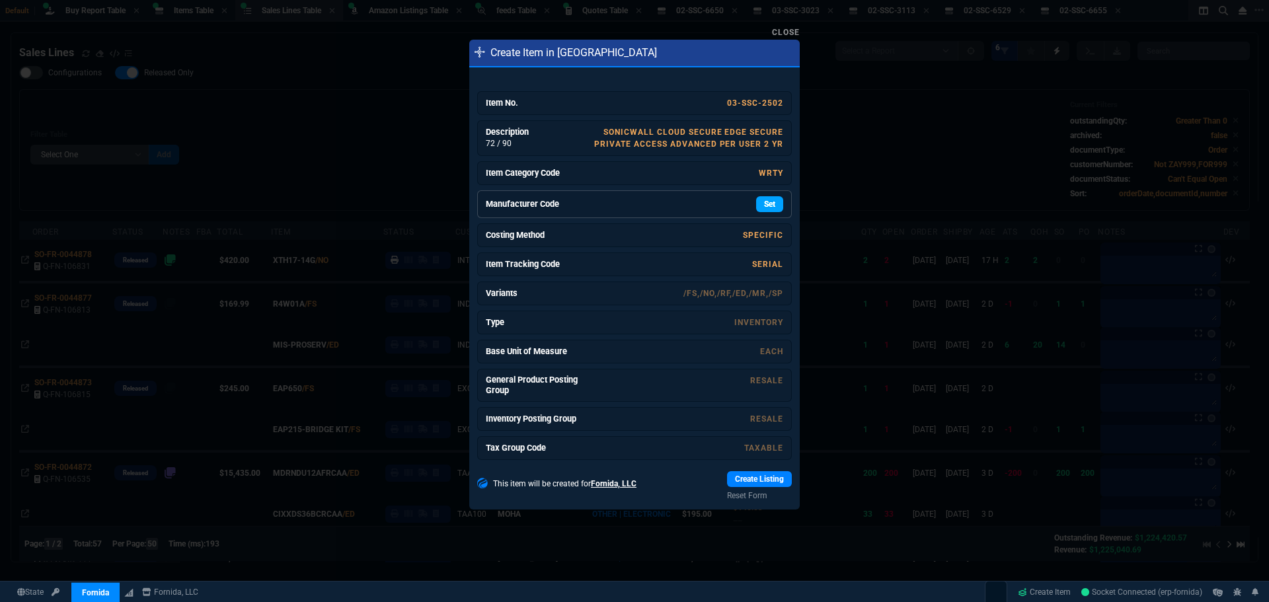
click at [765, 202] on link "Set" at bounding box center [769, 204] width 27 height 16
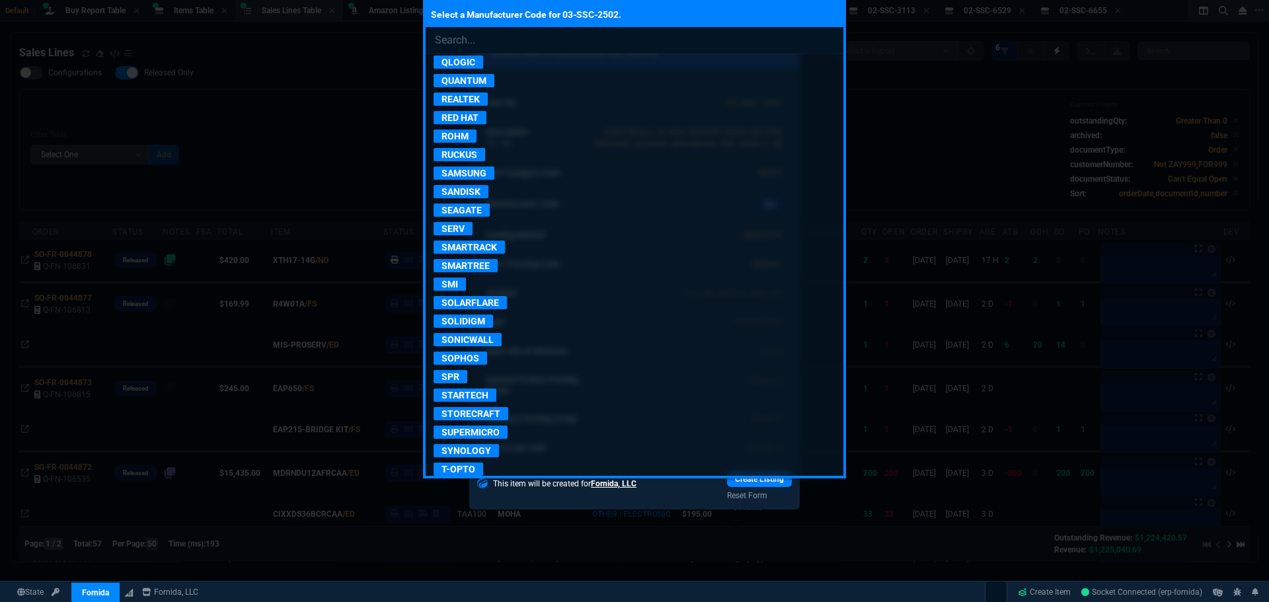
scroll to position [2313, 0]
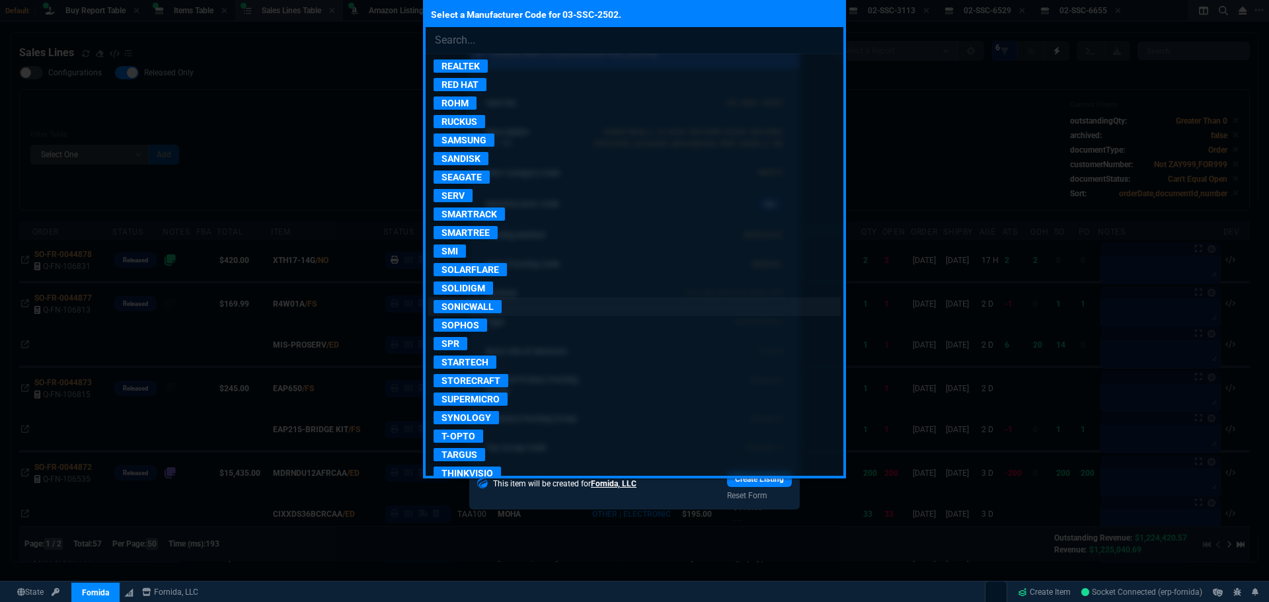
click at [485, 307] on p "SONICWALL" at bounding box center [468, 306] width 68 height 13
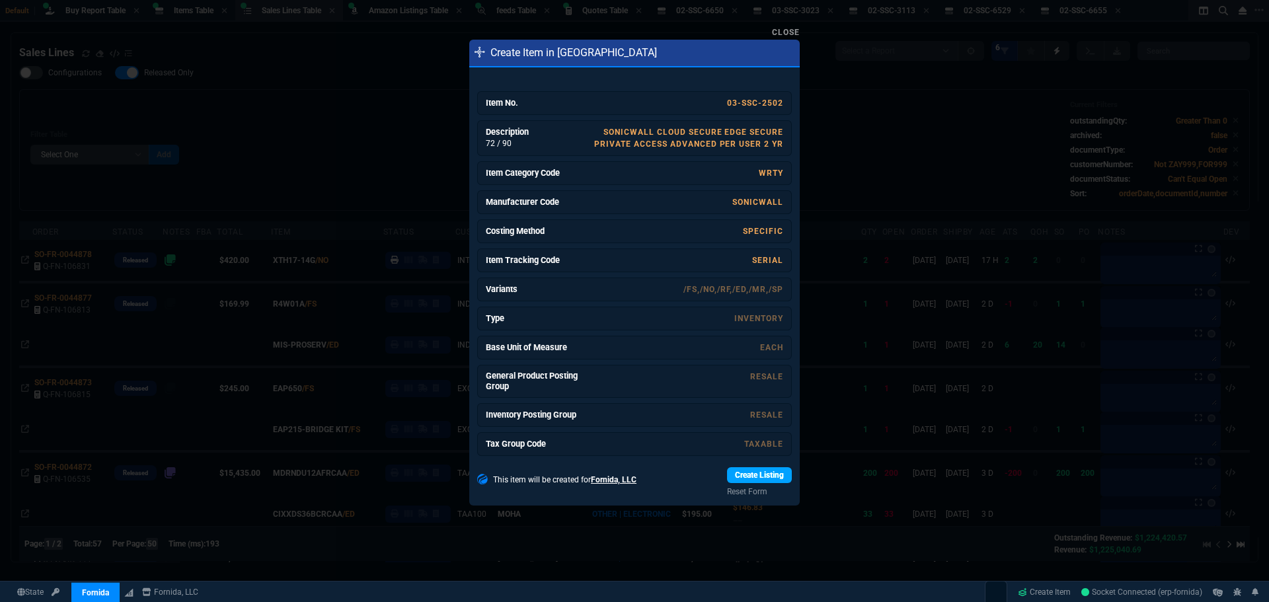
click at [761, 471] on link "Create Listing" at bounding box center [759, 475] width 65 height 16
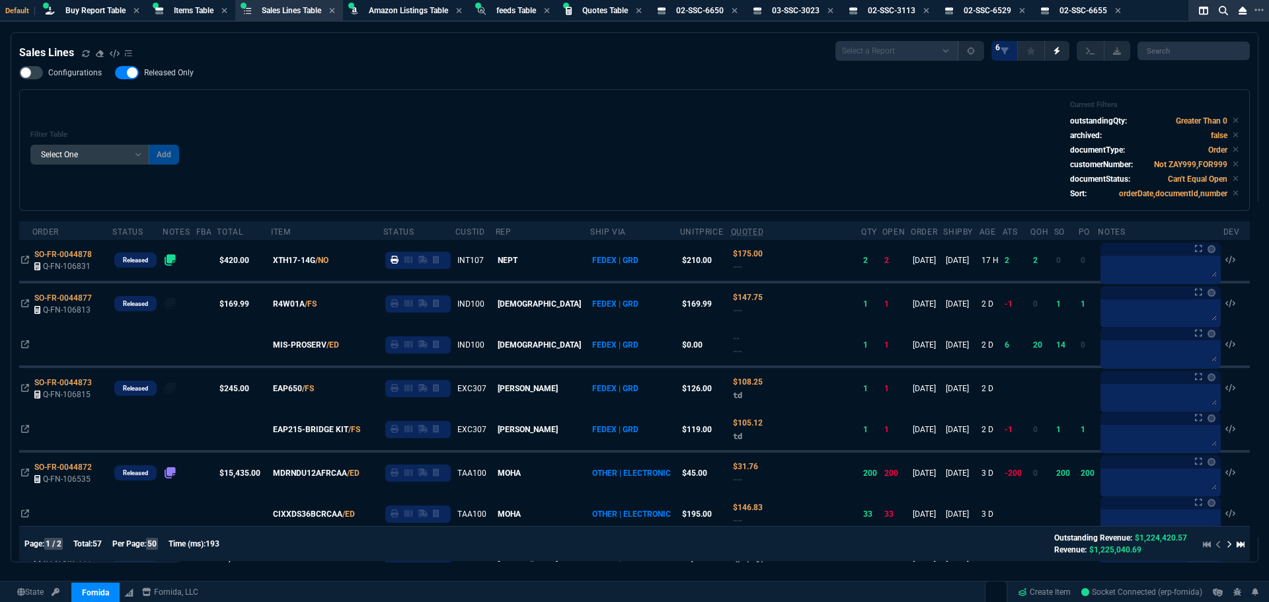
drag, startPoint x: 658, startPoint y: 124, endPoint x: 670, endPoint y: 130, distance: 13.0
click at [658, 124] on div "Filter Table Select One Add Filter () Age () ATS () Cond (itemVariantCode) Cust…" at bounding box center [634, 149] width 1208 height 99
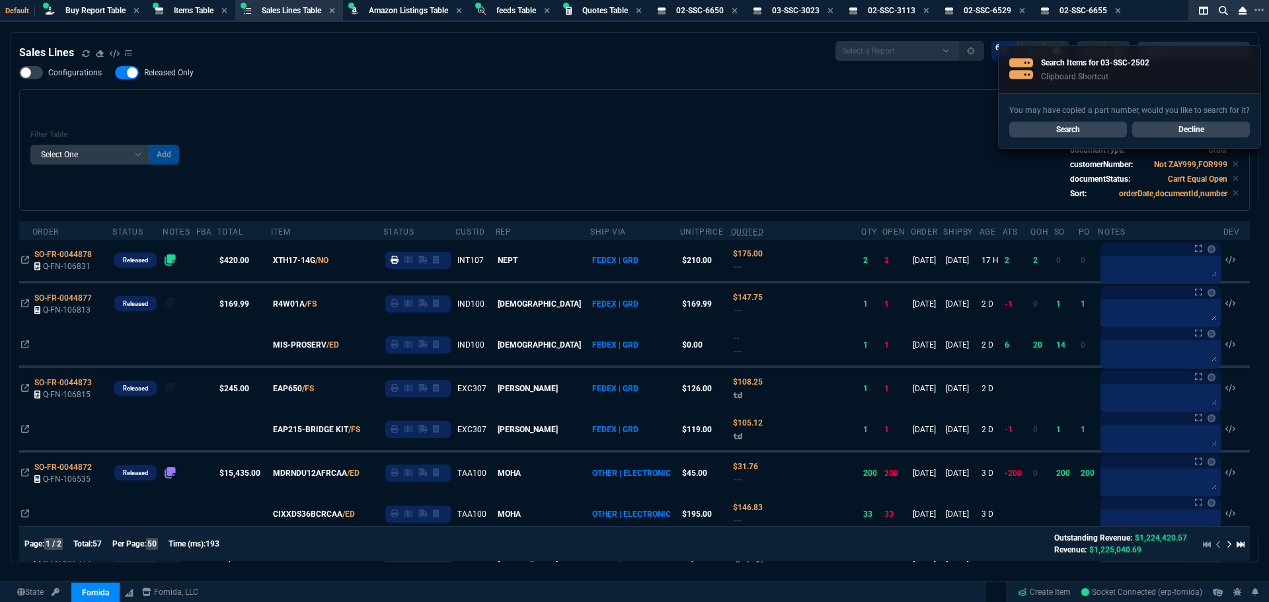
click at [439, 111] on div "Filter Table Select One Add Filter () Age () ATS () Cond (itemVariantCode) Cust…" at bounding box center [634, 149] width 1208 height 99
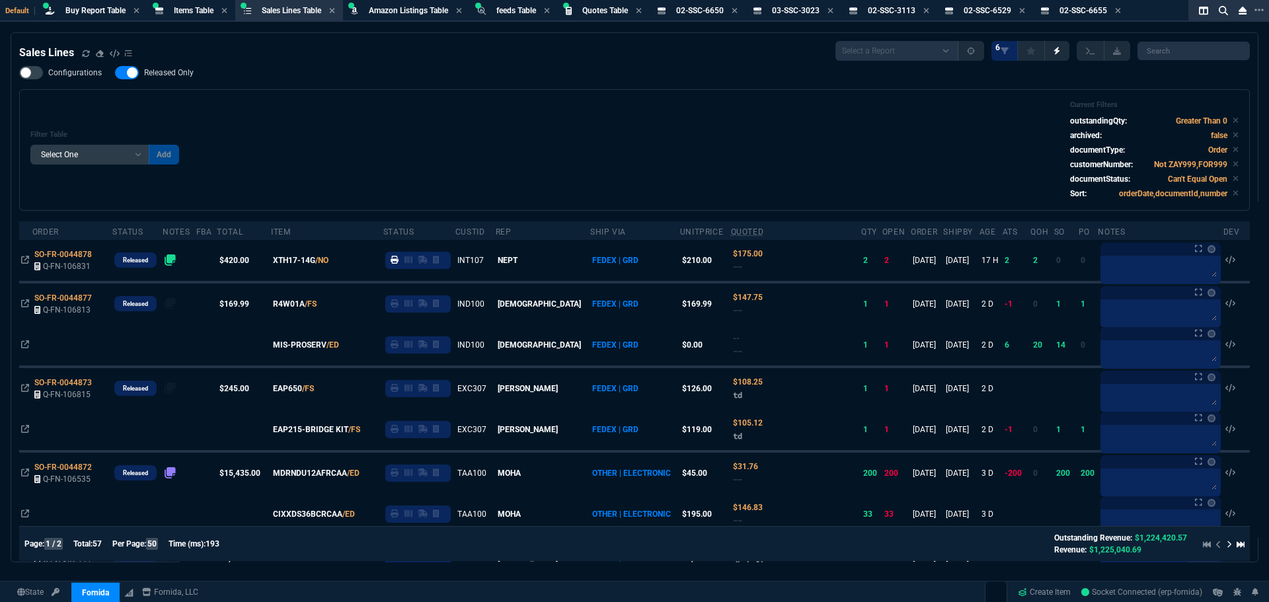
click at [512, 104] on div "Filter Table Select One Add Filter () Age () ATS () Cond (itemVariantCode) Cust…" at bounding box center [634, 149] width 1208 height 99
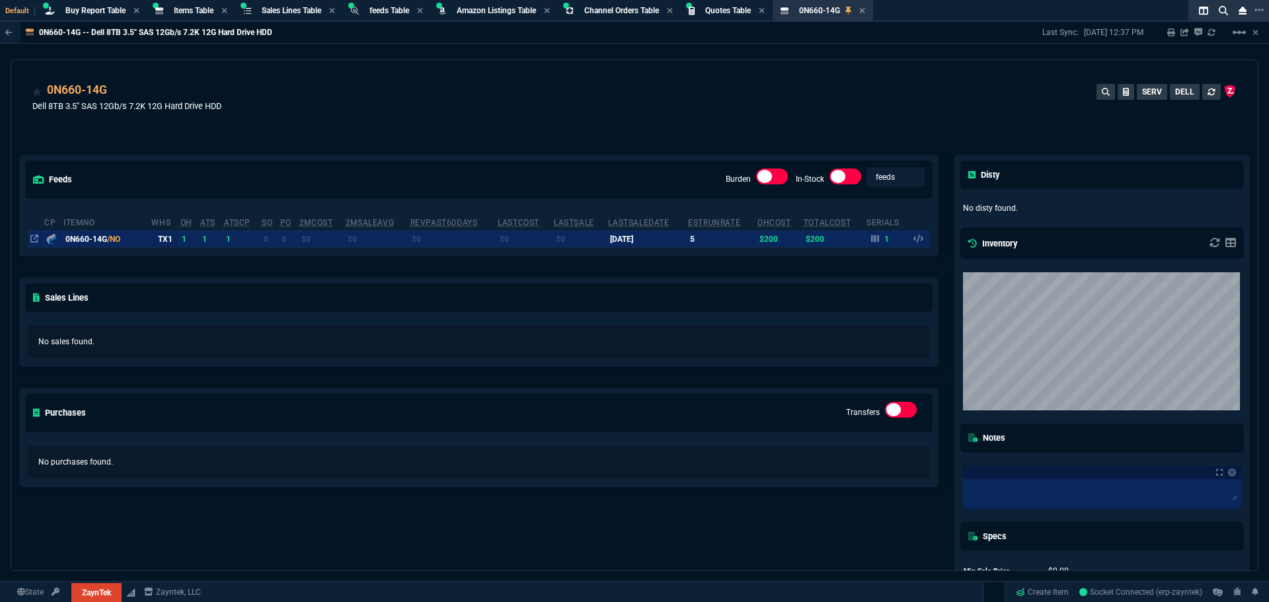
select select "8: NEPT"
click at [100, 13] on span "Buy Report Table" at bounding box center [95, 10] width 60 height 9
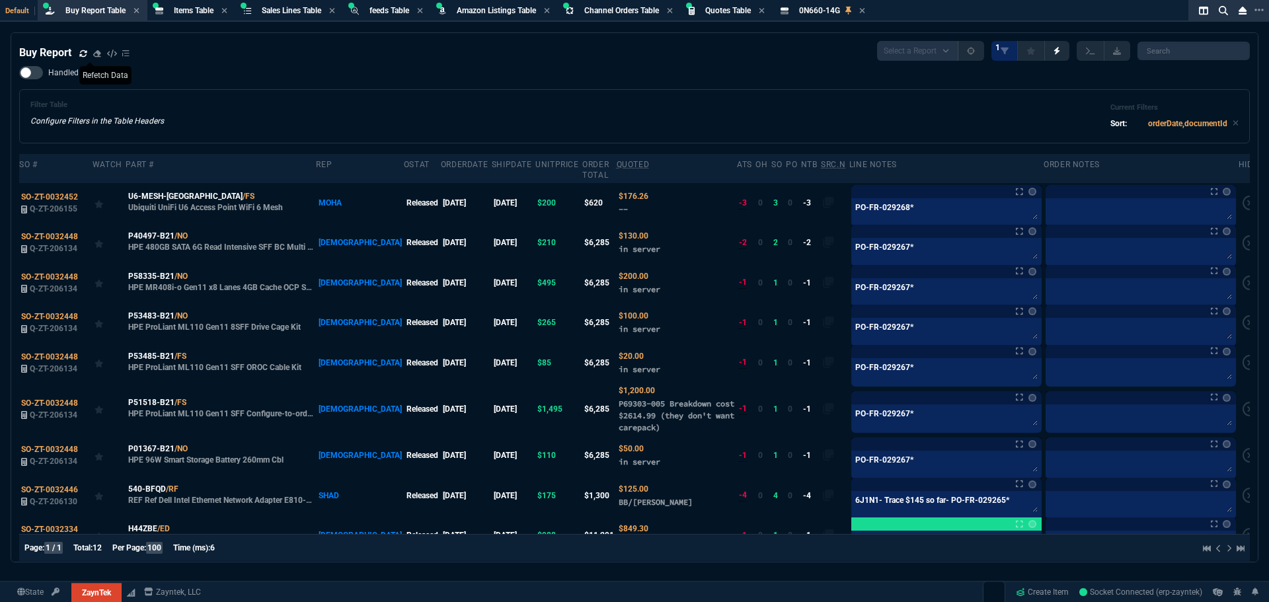
click at [84, 56] on icon at bounding box center [83, 54] width 8 height 8
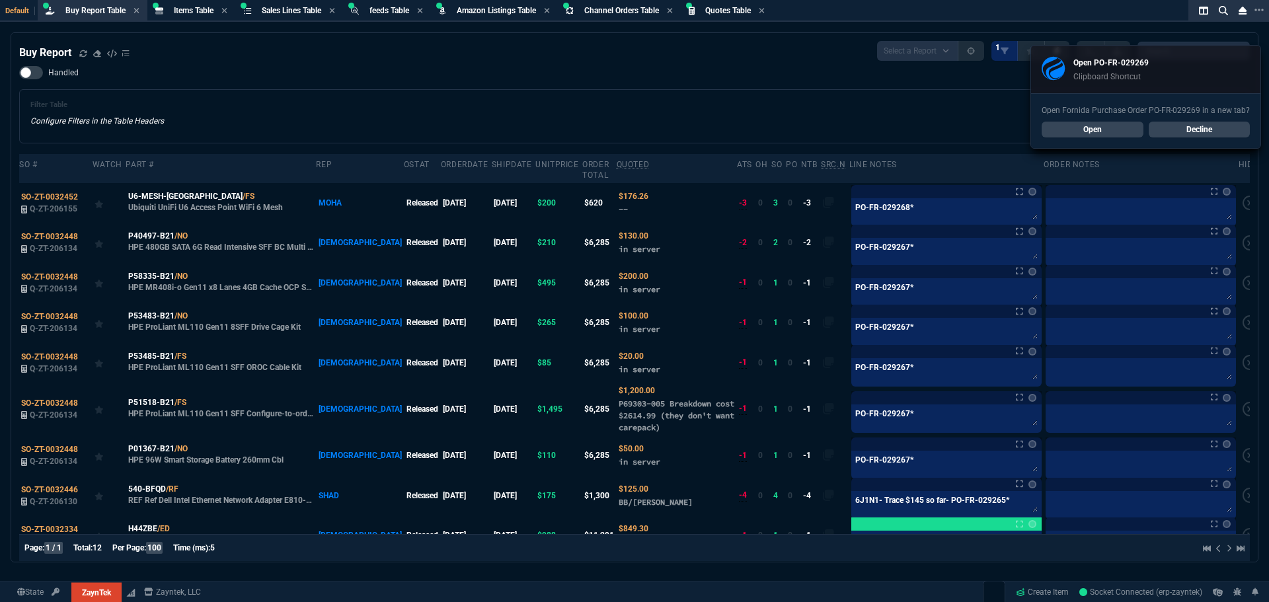
select select "8: NEPT"
click at [292, 85] on div "Handled Filter Table Configure Filters in the Table Headers Current Filters Sor…" at bounding box center [634, 104] width 1231 height 77
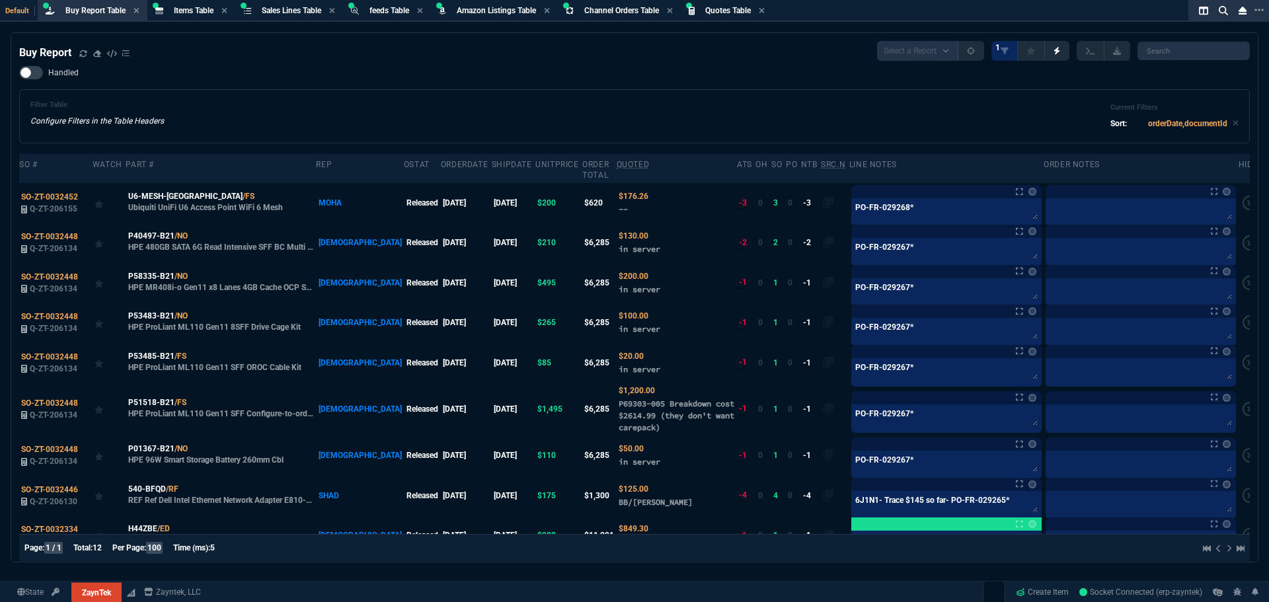
click at [502, 109] on div "Filter Table Configure Filters in the Table Headers Current Filters Sort: order…" at bounding box center [634, 116] width 1208 height 32
click at [426, 91] on div "Filter Table Configure Filters in the Table Headers Current Filters Sort: order…" at bounding box center [634, 116] width 1231 height 54
